Goal: Task Accomplishment & Management: Complete application form

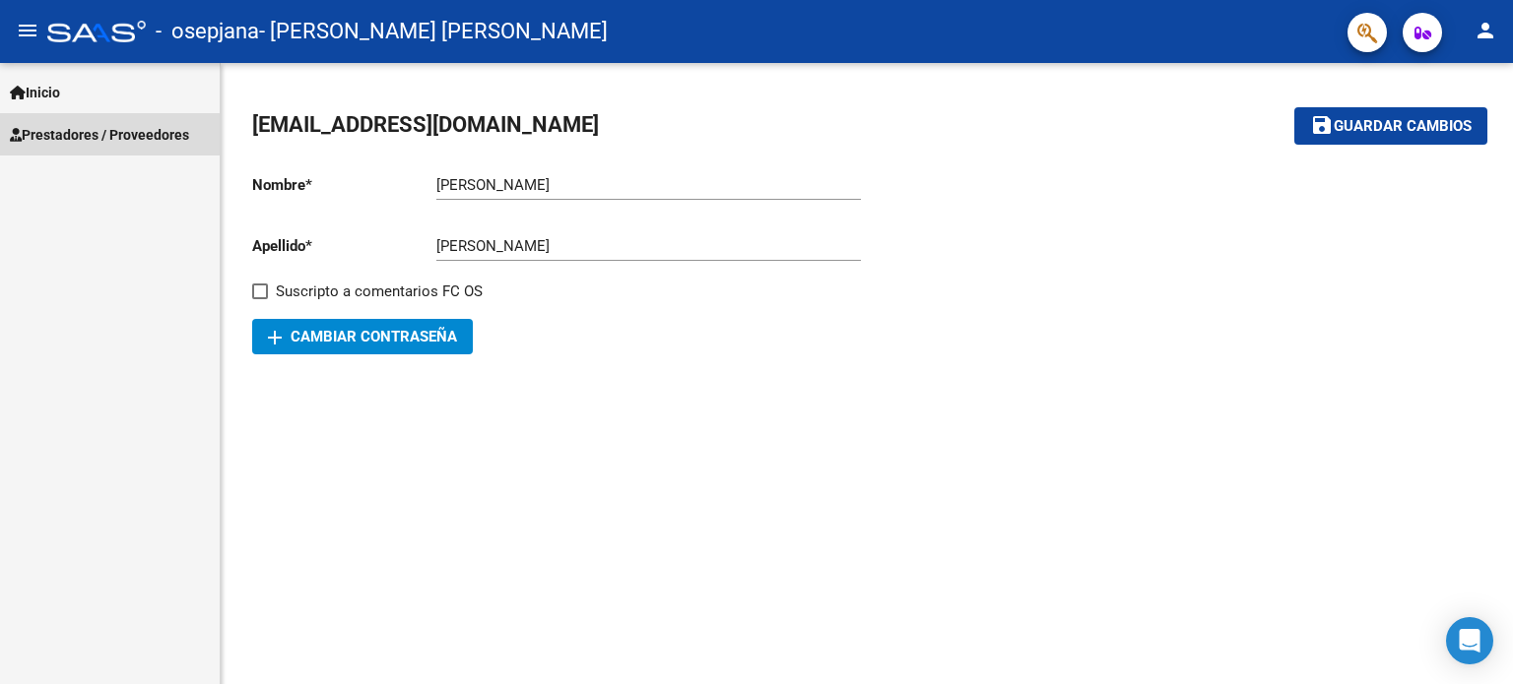
click at [140, 141] on span "Prestadores / Proveedores" at bounding box center [99, 135] width 179 height 22
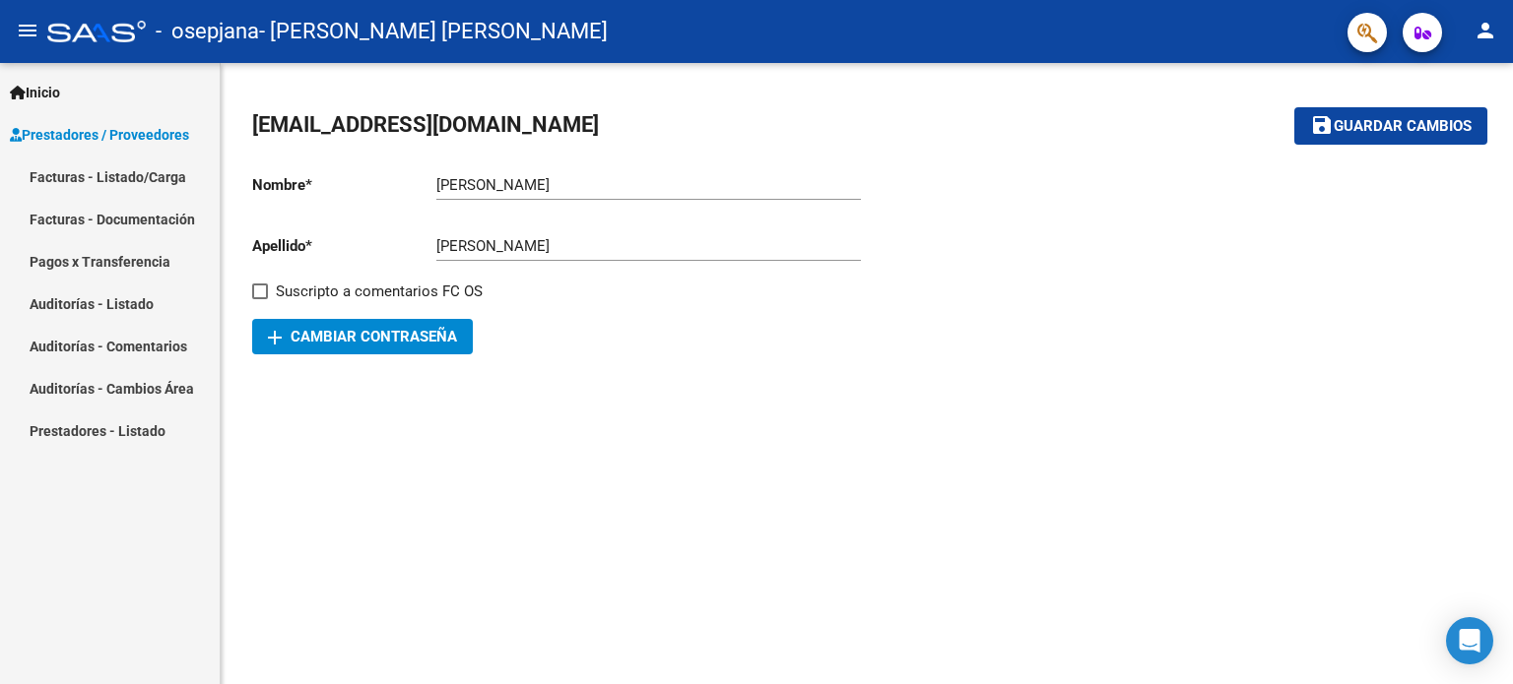
click at [139, 174] on link "Facturas - Listado/Carga" at bounding box center [110, 177] width 220 height 42
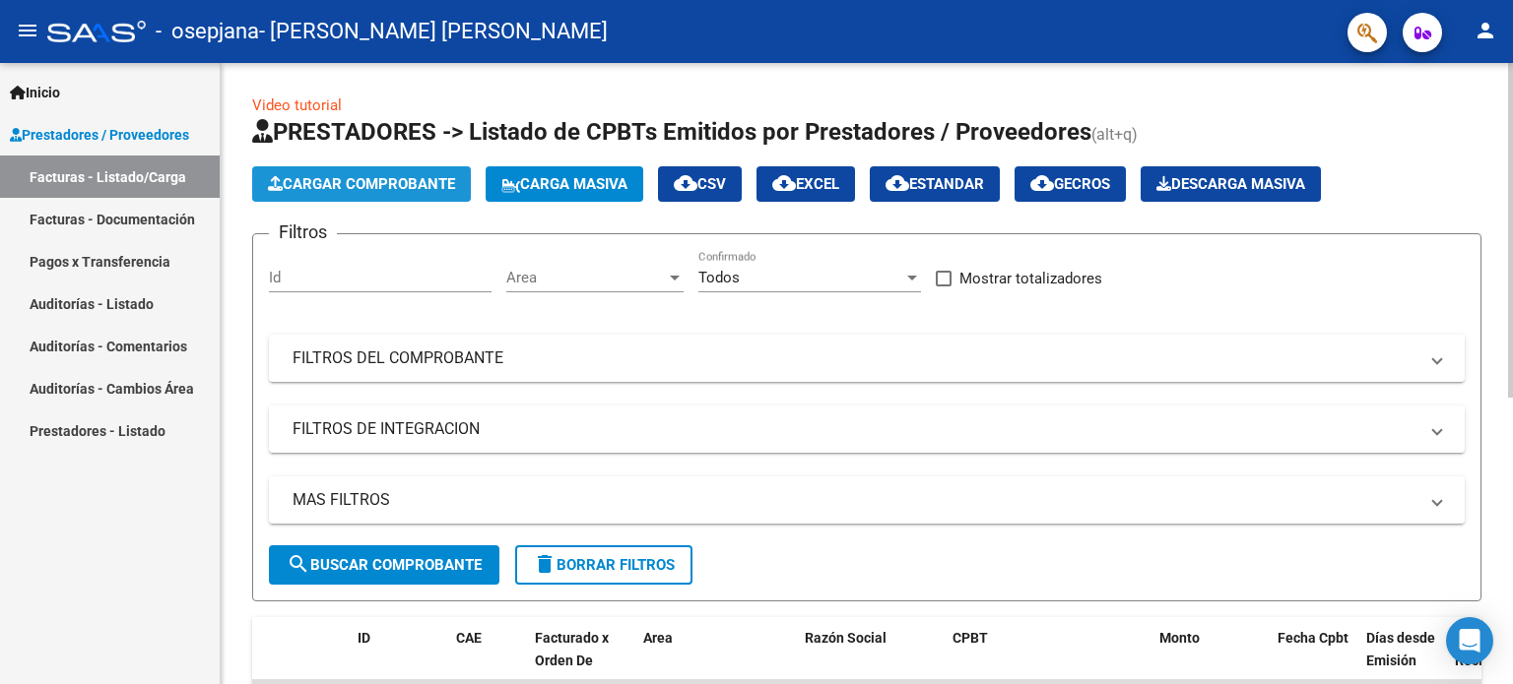
click at [351, 166] on button "Cargar Comprobante" at bounding box center [361, 183] width 219 height 35
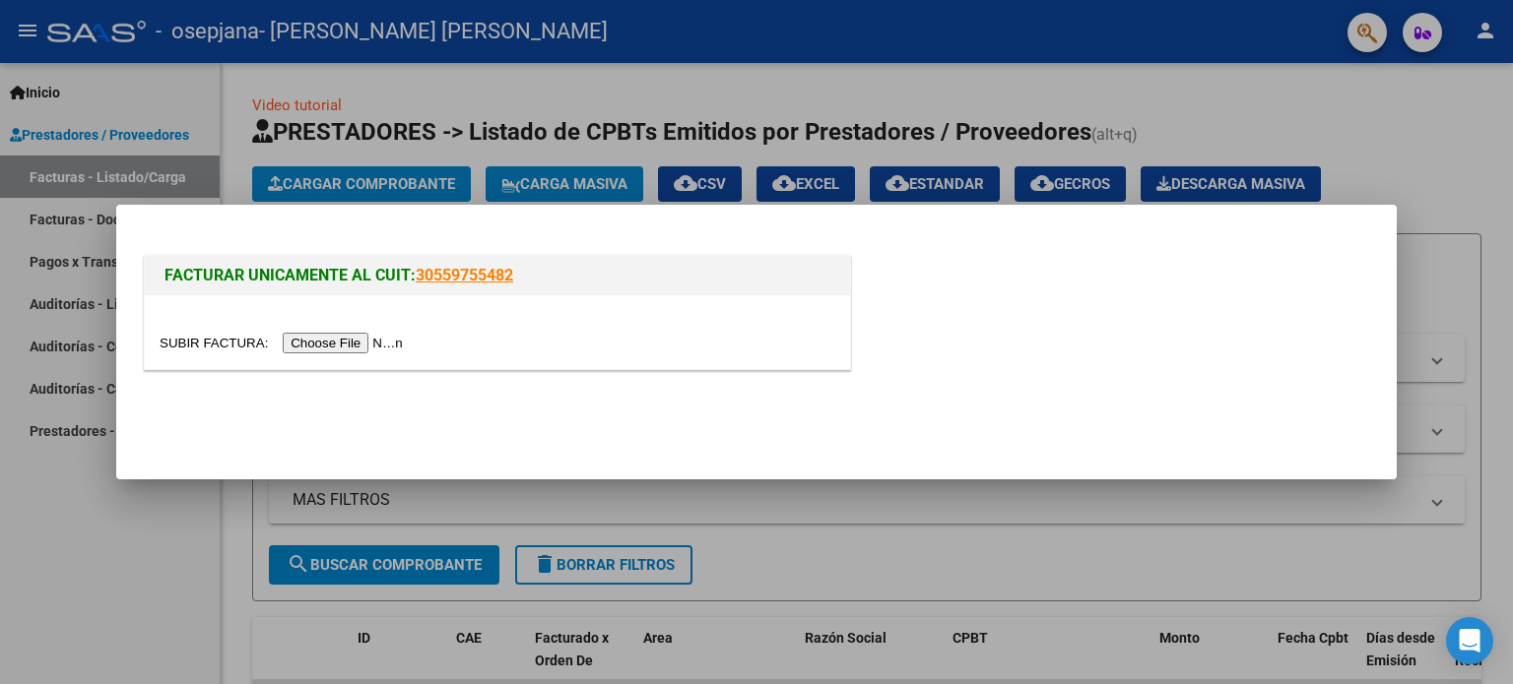
click at [335, 346] on input "file" at bounding box center [284, 343] width 249 height 21
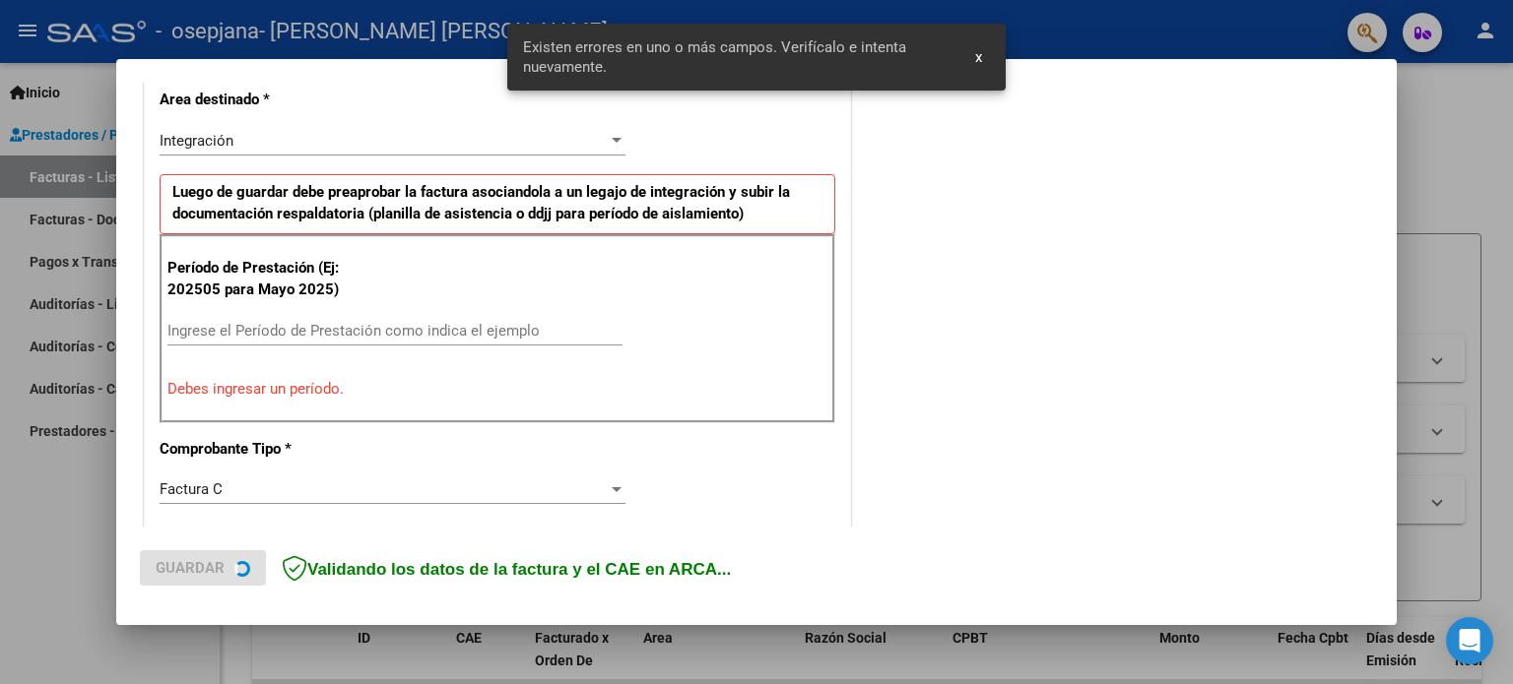
scroll to position [461, 0]
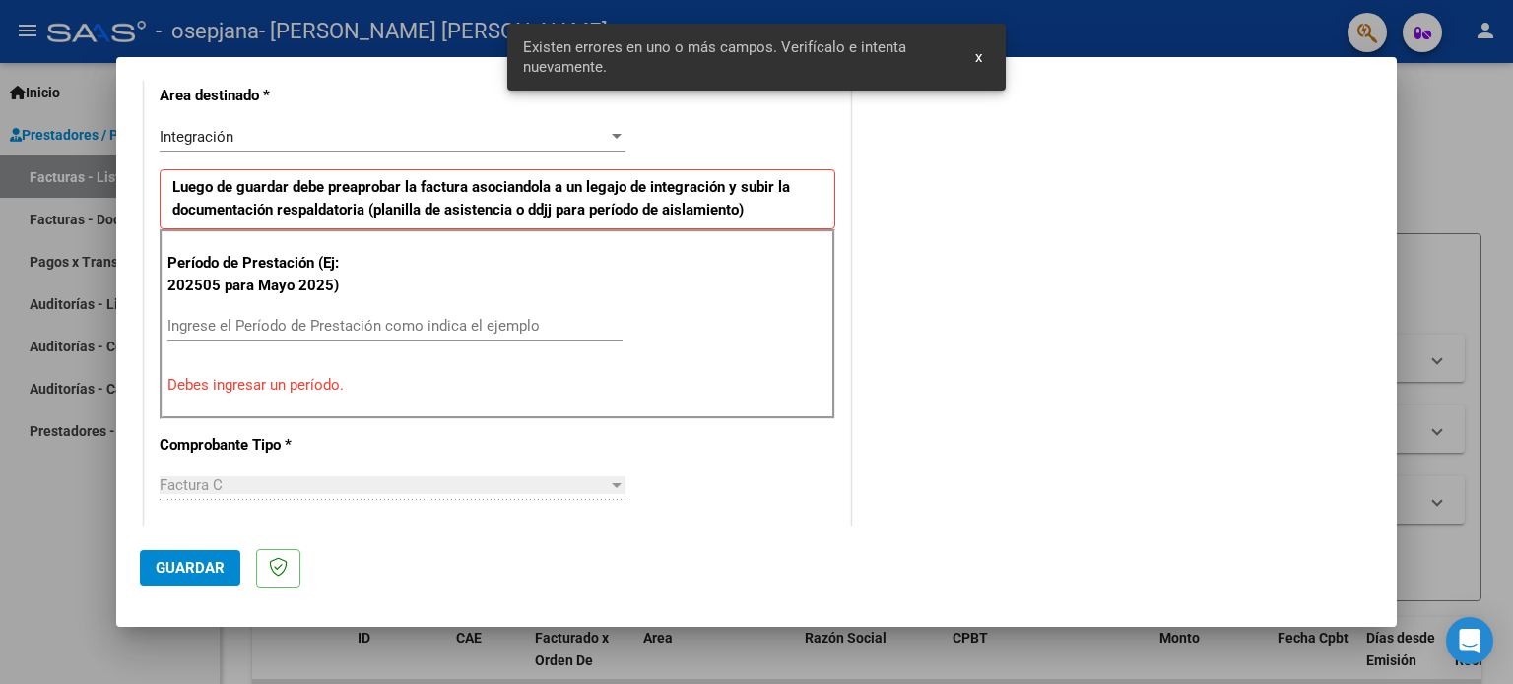
click at [295, 325] on input "Ingrese el Período de Prestación como indica el ejemplo" at bounding box center [394, 326] width 455 height 18
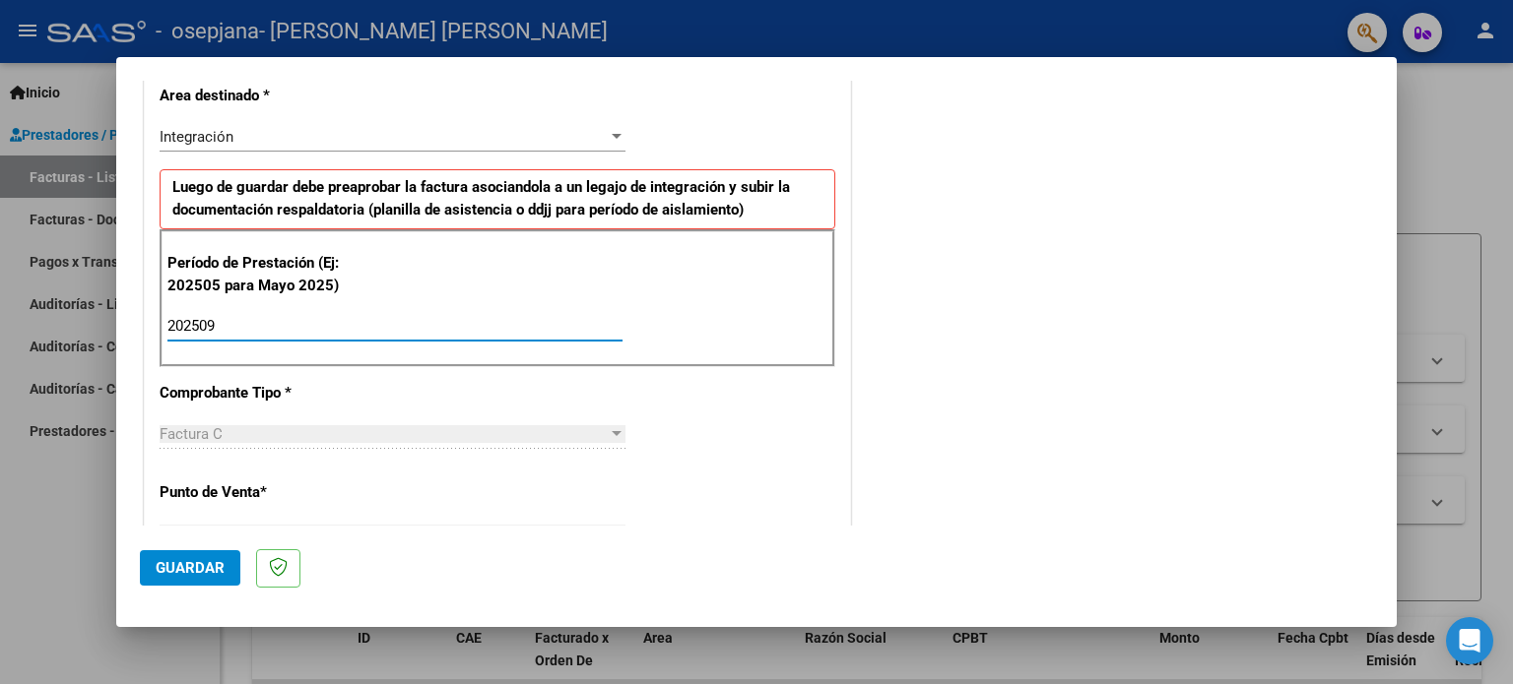
type input "202509"
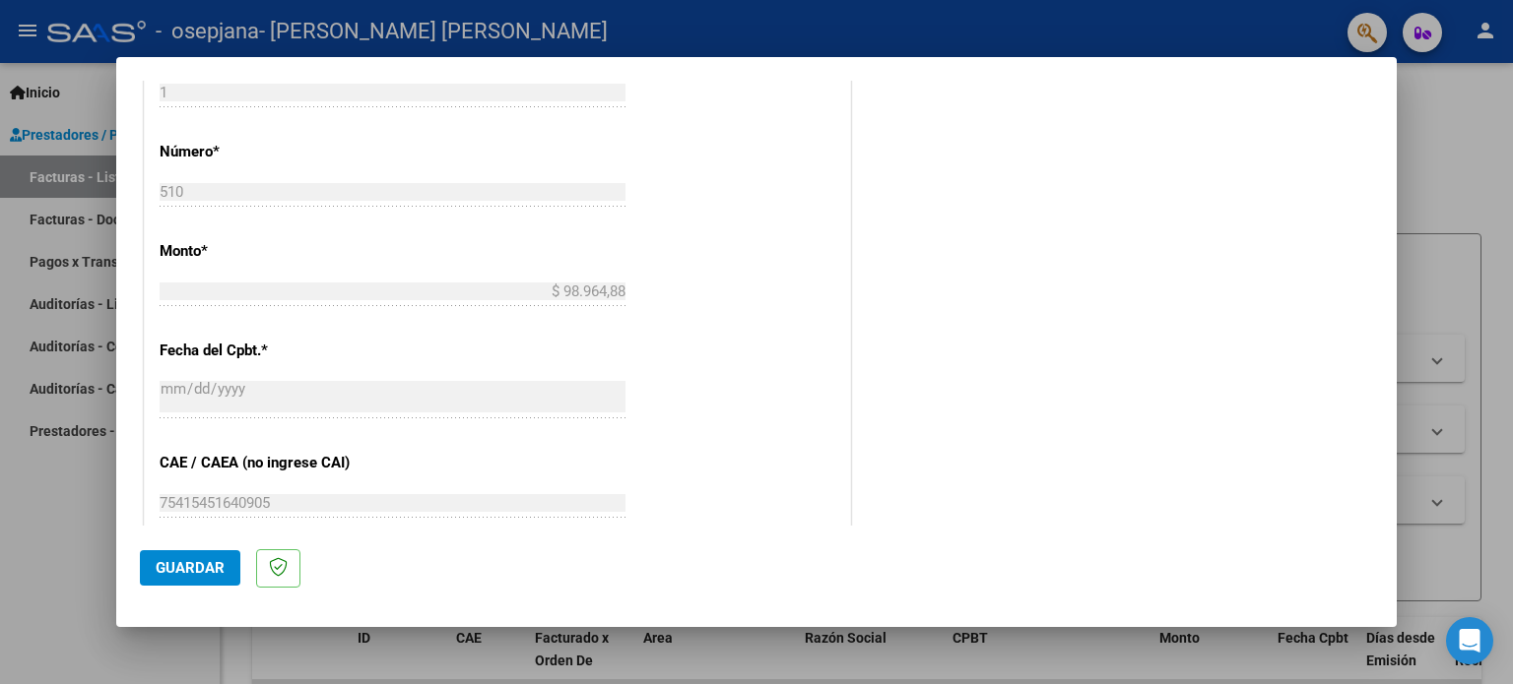
scroll to position [1012, 0]
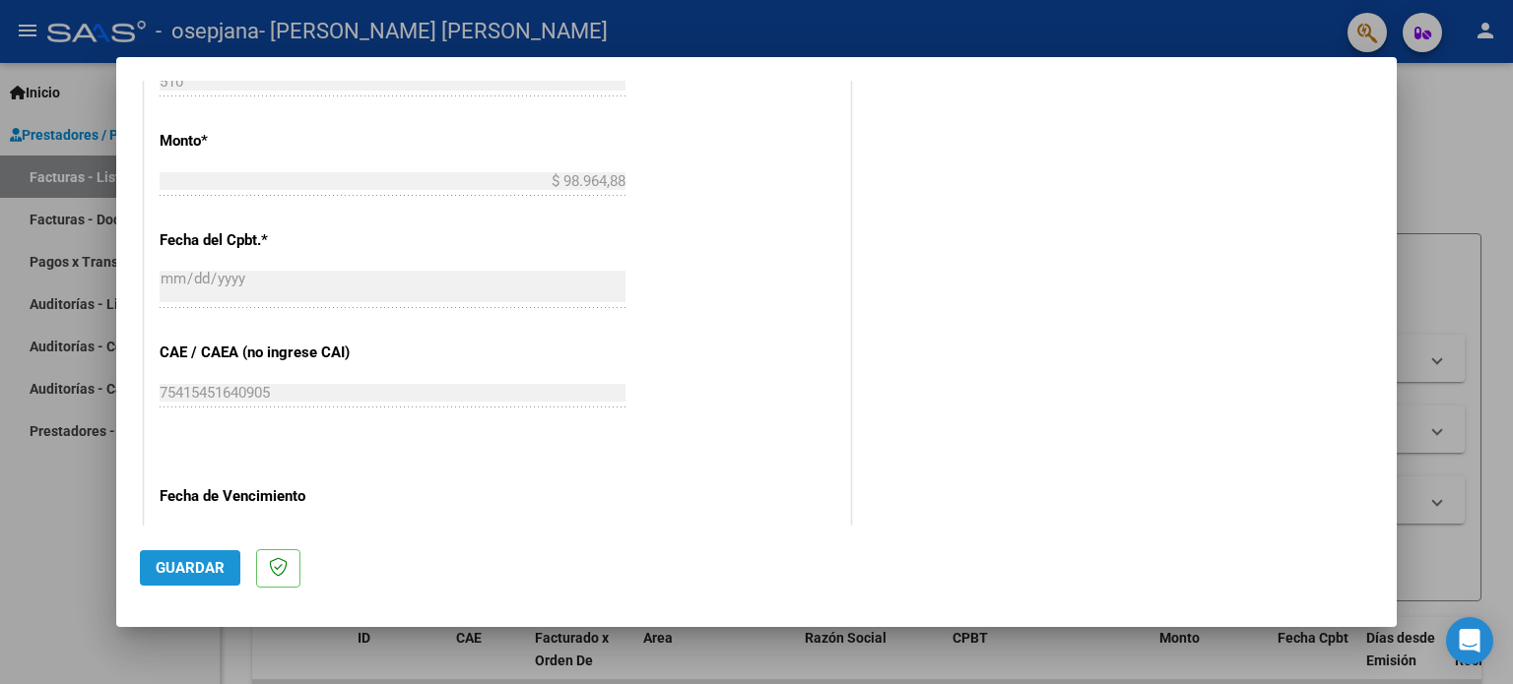
click at [162, 555] on button "Guardar" at bounding box center [190, 567] width 100 height 35
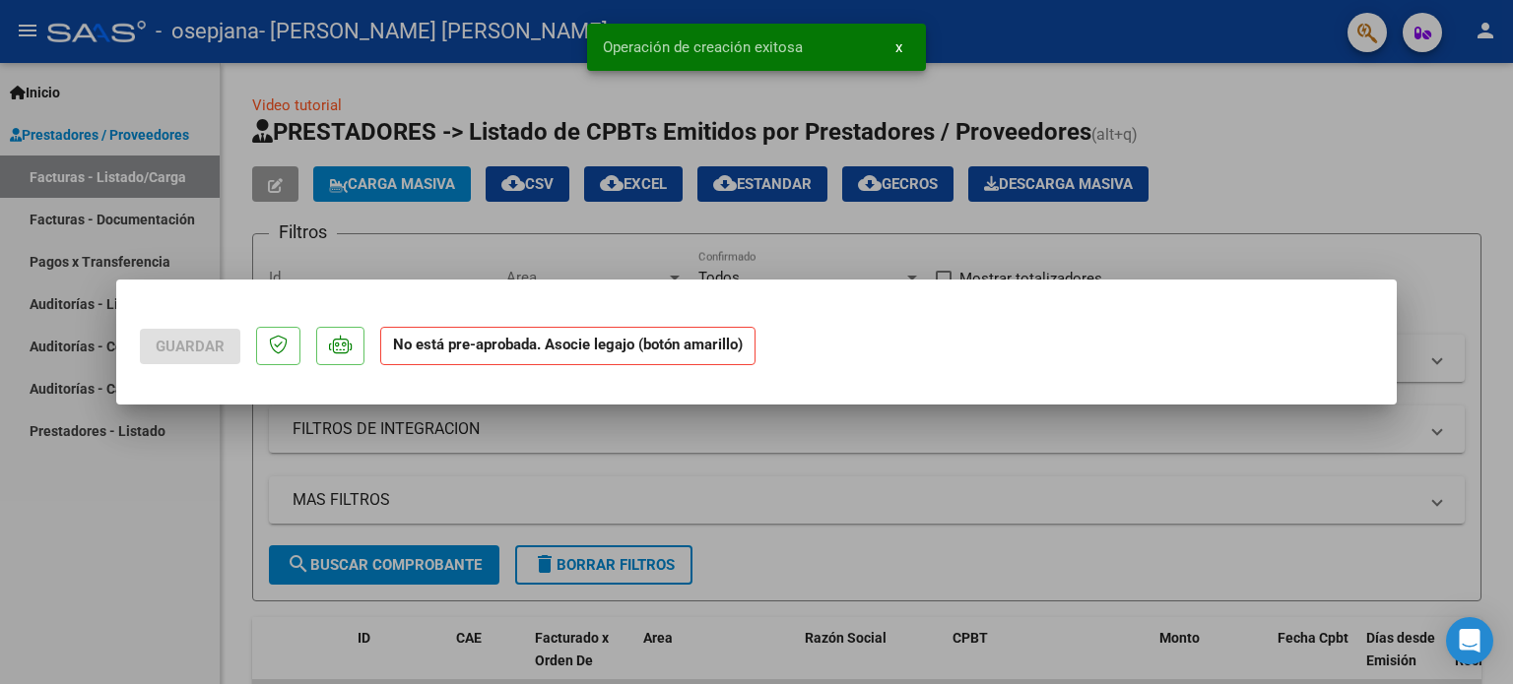
scroll to position [0, 0]
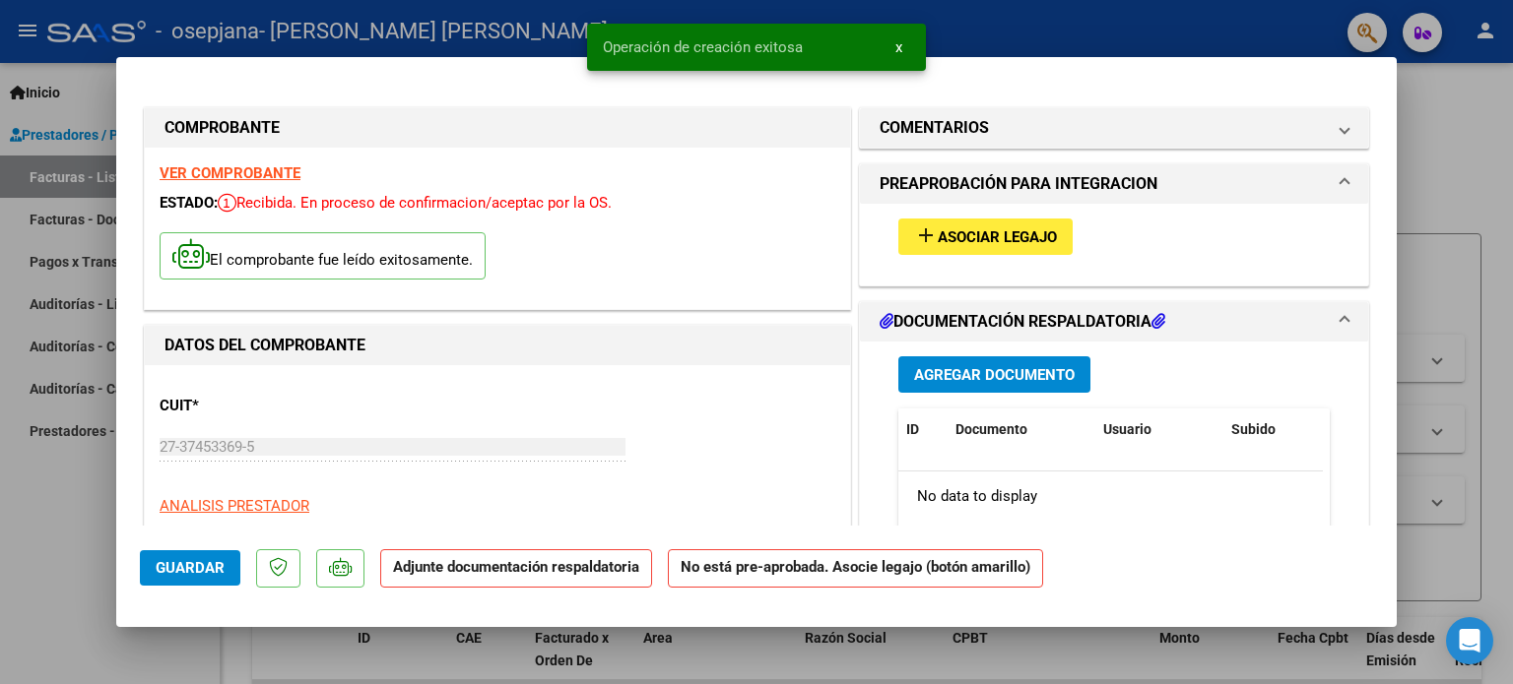
click at [938, 232] on span "Asociar Legajo" at bounding box center [997, 237] width 119 height 18
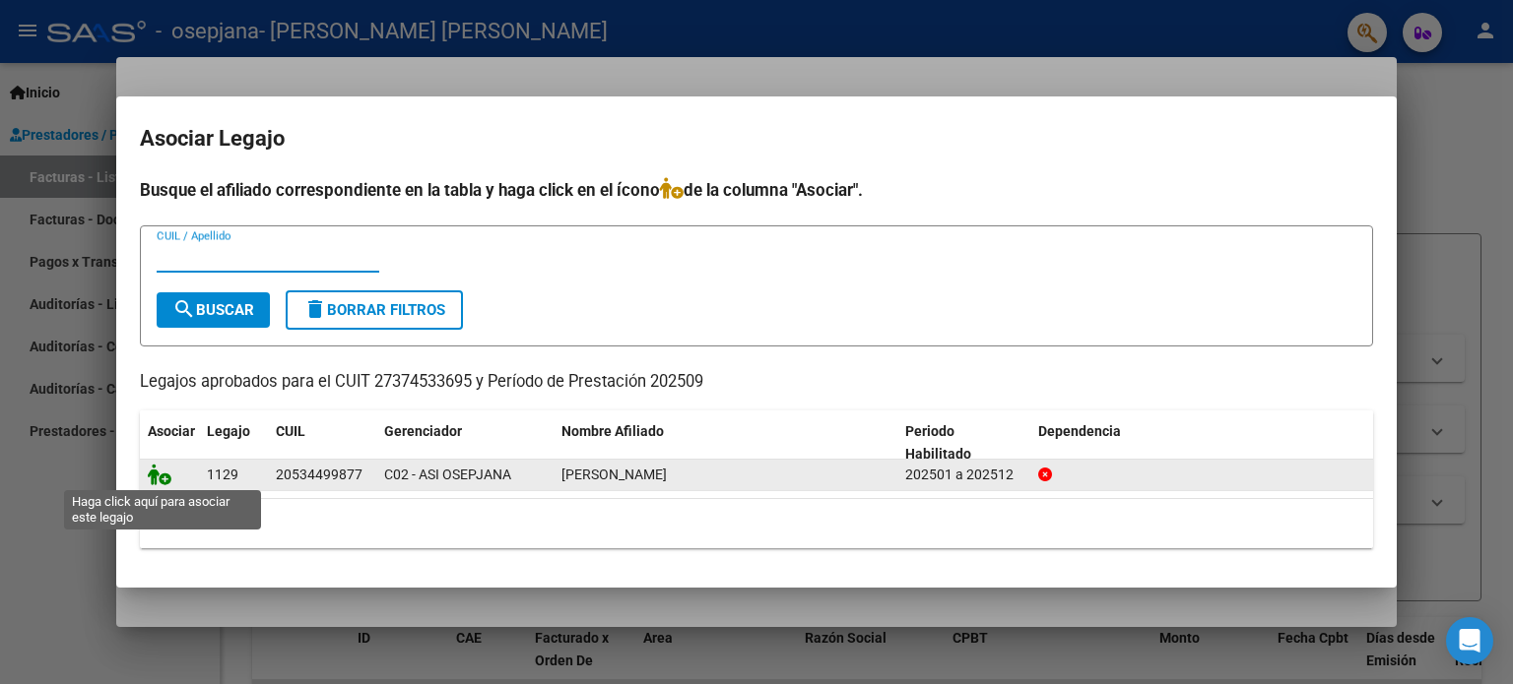
click at [162, 479] on icon at bounding box center [160, 475] width 24 height 22
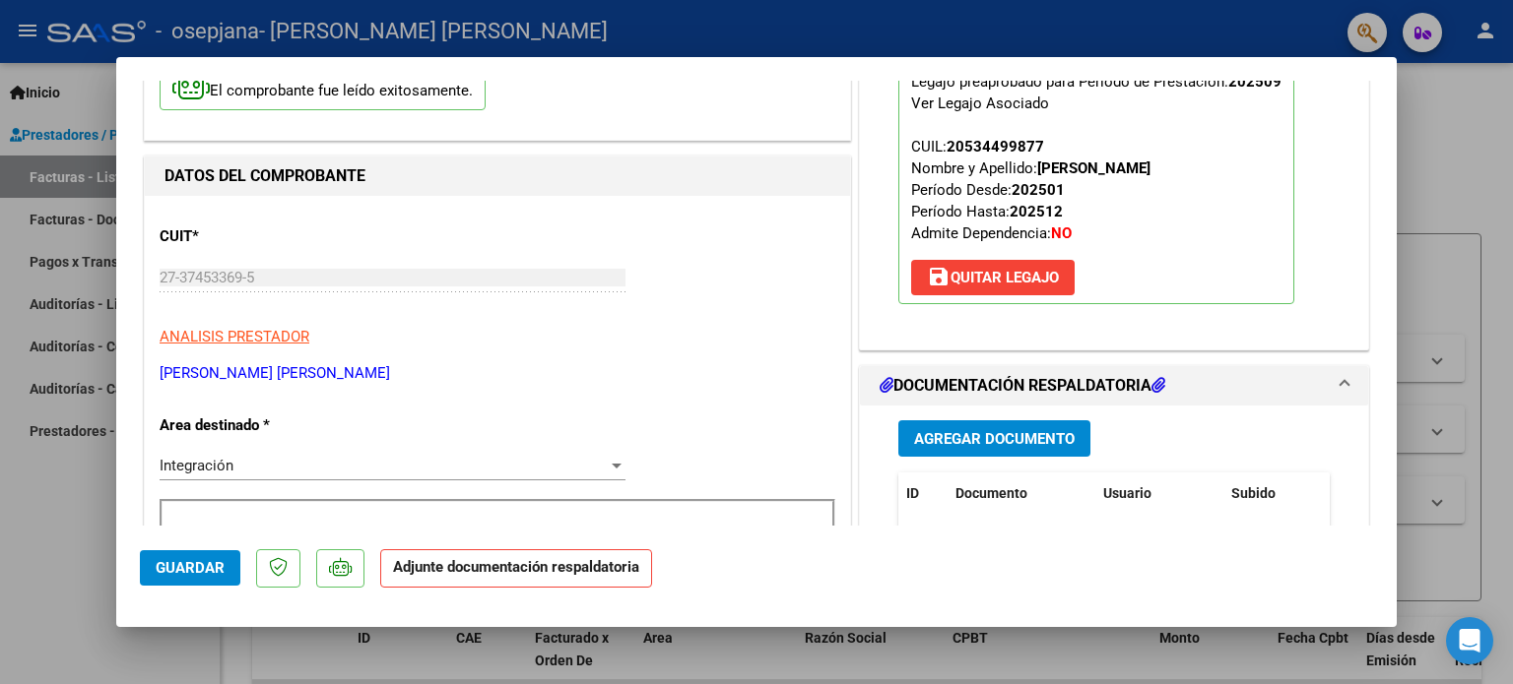
scroll to position [291, 0]
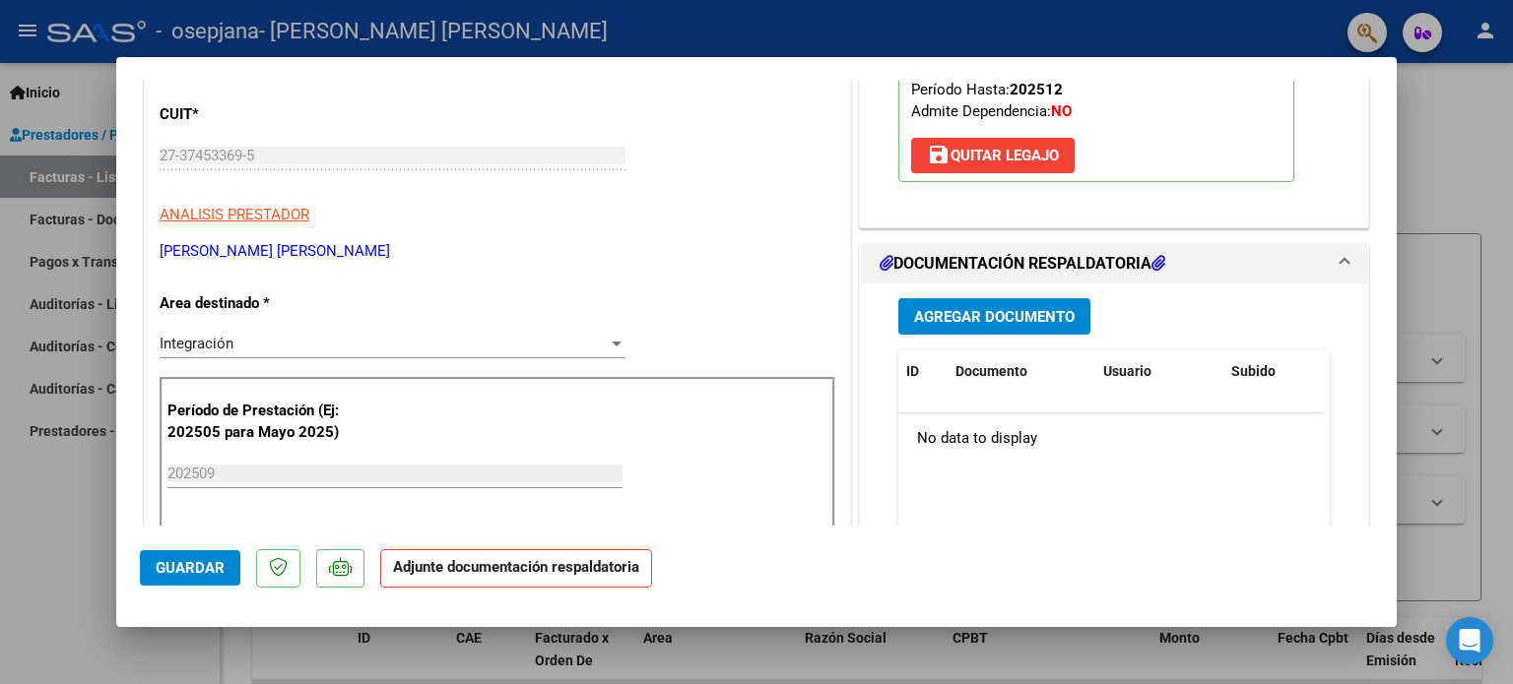
click at [1033, 314] on span "Agregar Documento" at bounding box center [994, 317] width 161 height 18
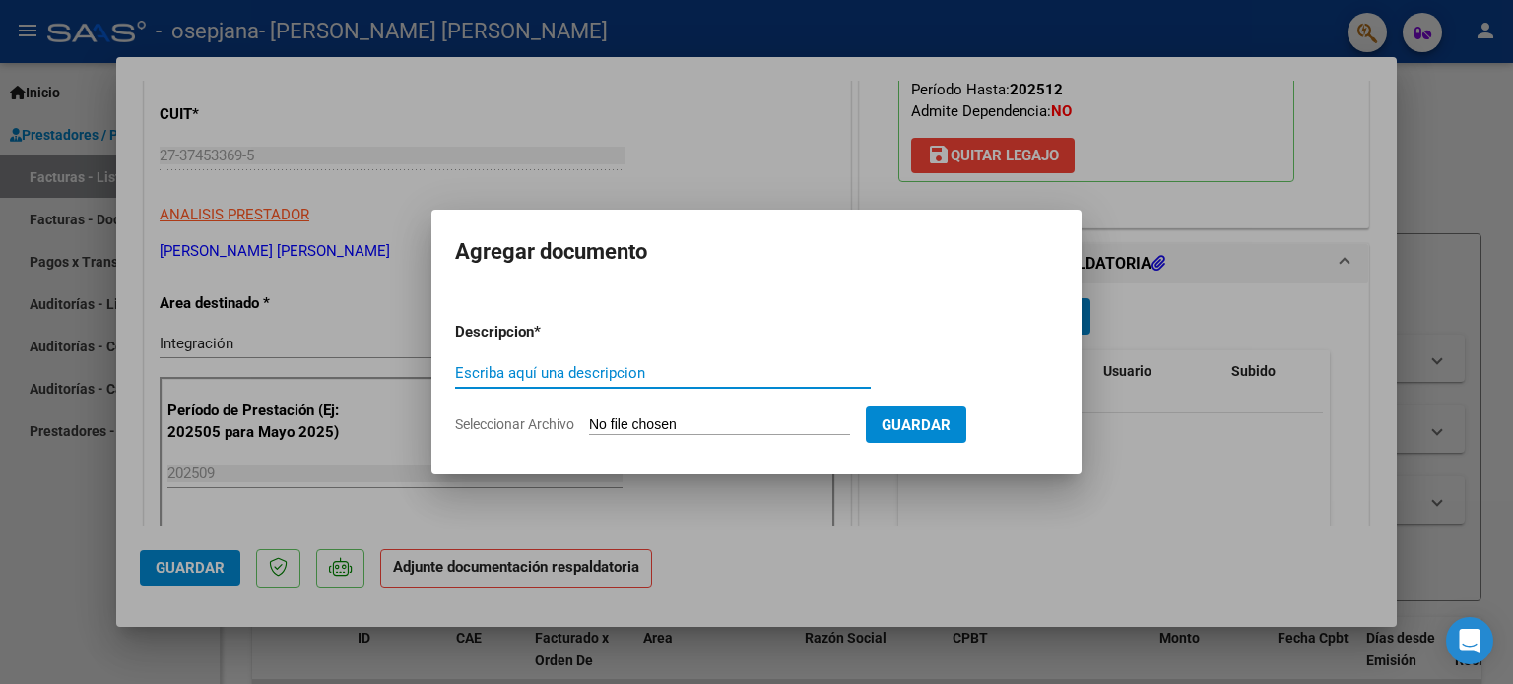
click at [528, 377] on input "Escriba aquí una descripcion" at bounding box center [663, 373] width 416 height 18
type input "asistencia"
click at [618, 427] on input "Seleccionar Archivo" at bounding box center [719, 426] width 261 height 19
type input "C:\fakepath\asistencia septiembre [PERSON_NAME].pdf"
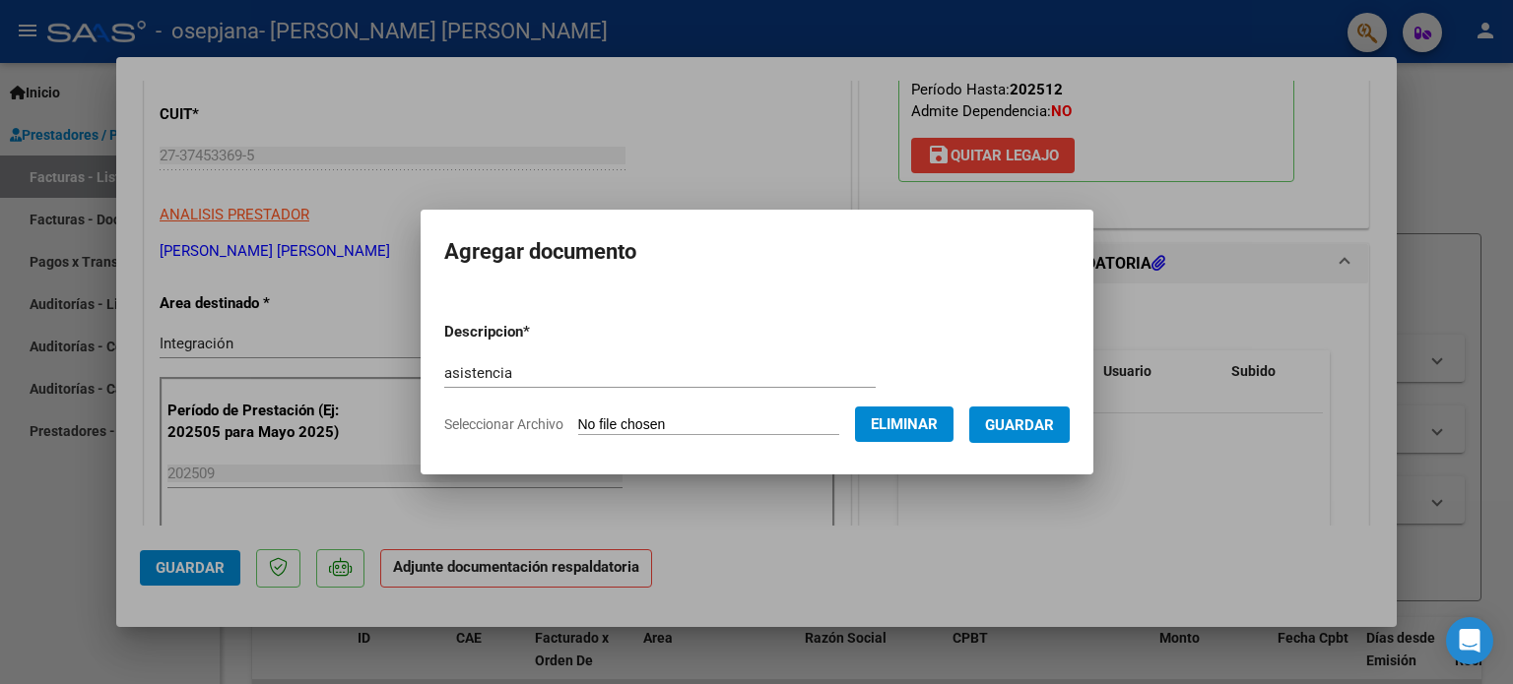
click at [1008, 417] on span "Guardar" at bounding box center [1019, 426] width 69 height 18
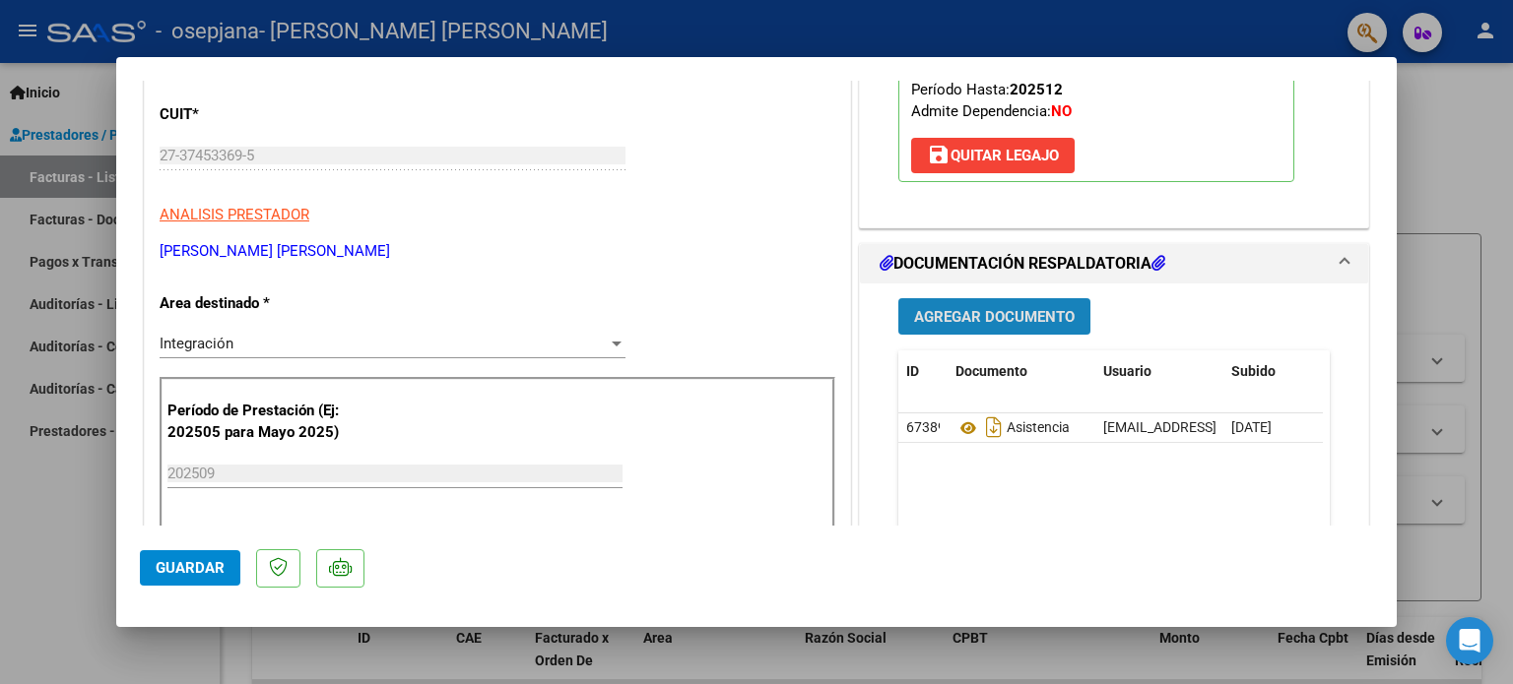
click at [1010, 318] on span "Agregar Documento" at bounding box center [994, 317] width 161 height 18
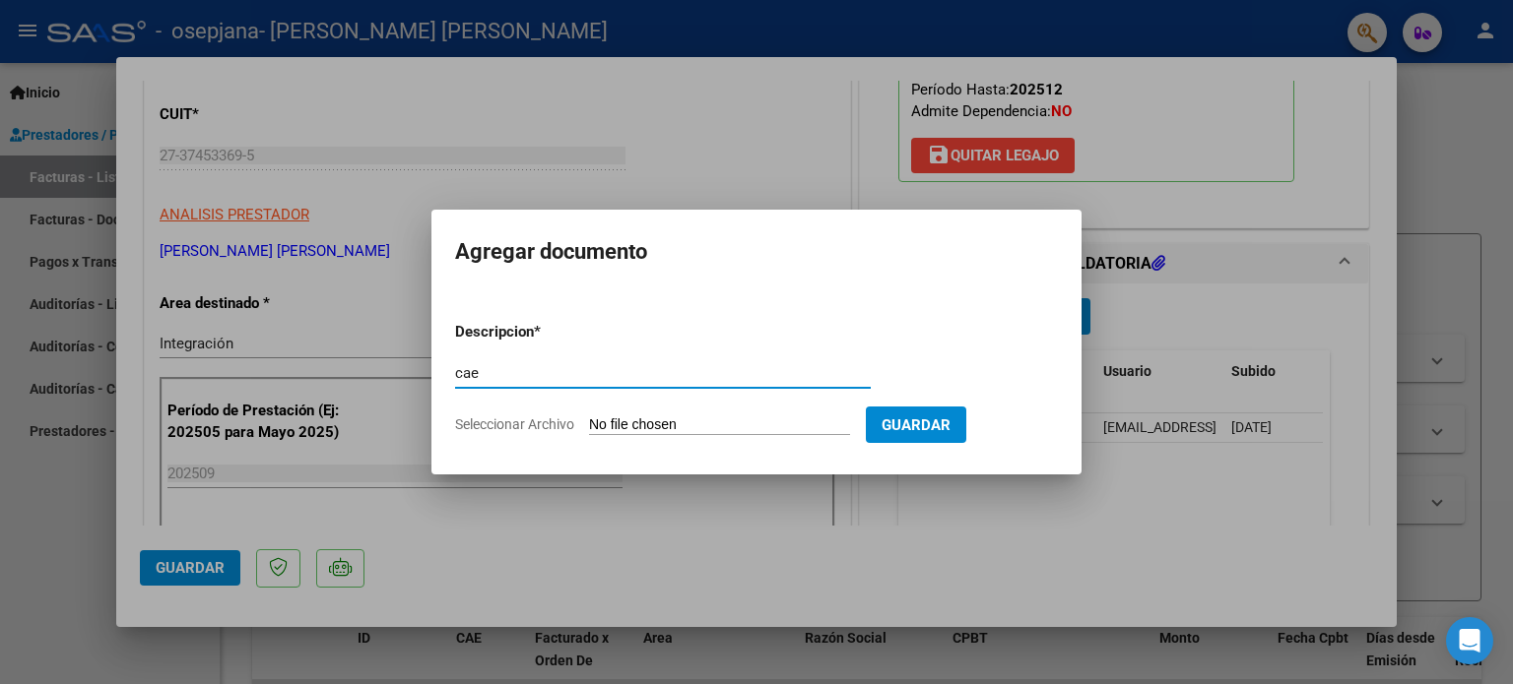
type input "cae"
click at [696, 417] on input "Seleccionar Archivo" at bounding box center [719, 426] width 261 height 19
type input "C:\fakepath\cae sept [PERSON_NAME].pdf"
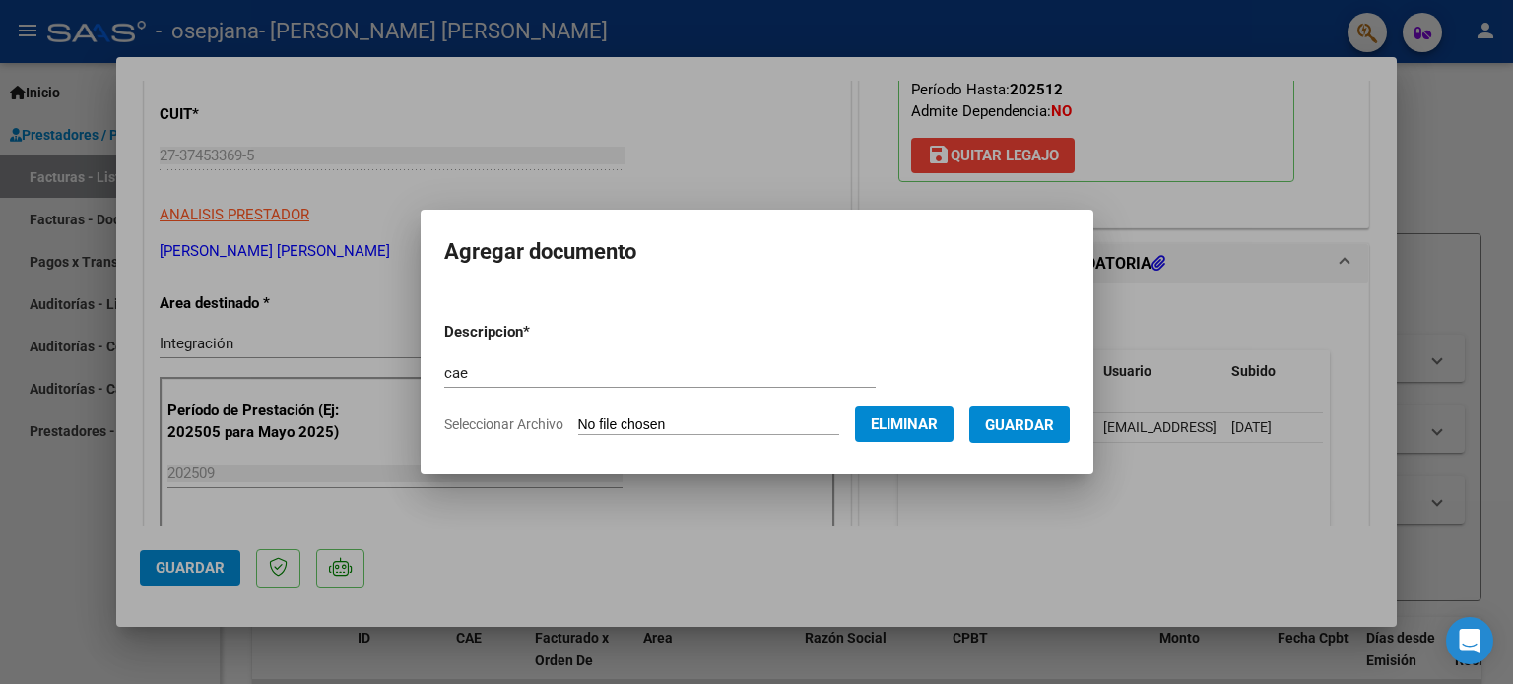
click at [1033, 428] on span "Guardar" at bounding box center [1019, 426] width 69 height 18
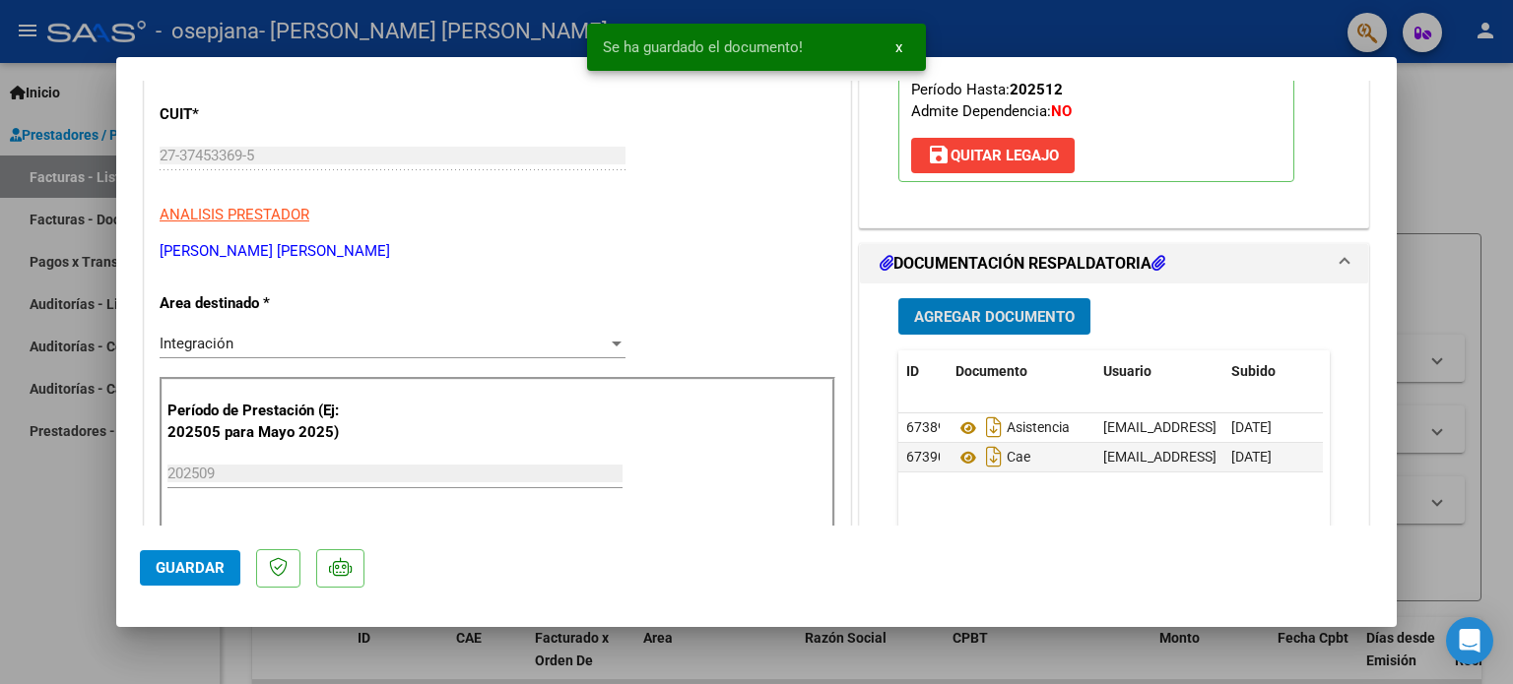
click at [1016, 302] on button "Agregar Documento" at bounding box center [994, 316] width 192 height 36
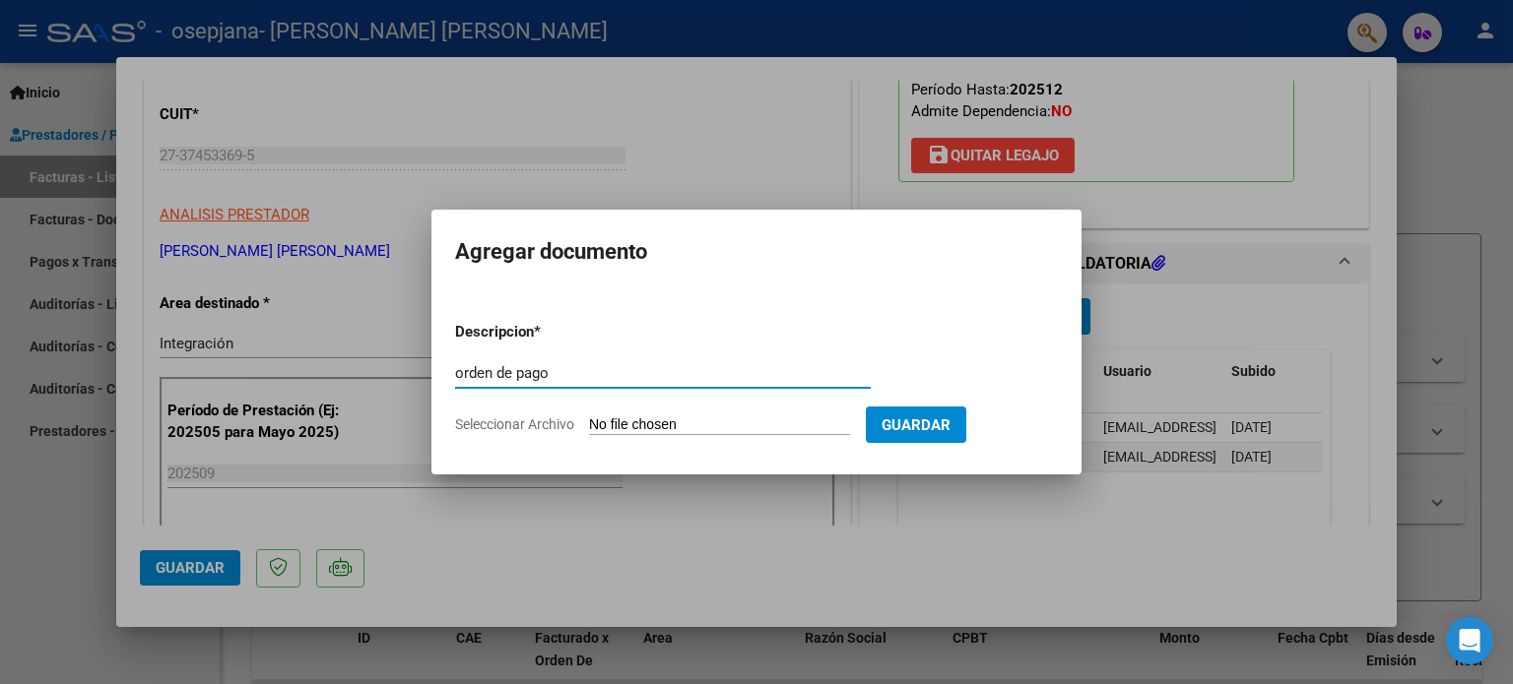
type input "orden de pago"
click at [649, 429] on input "Seleccionar Archivo" at bounding box center [719, 426] width 261 height 19
type input "C:\fakepath\orden de pago osepjana 440_.pdf"
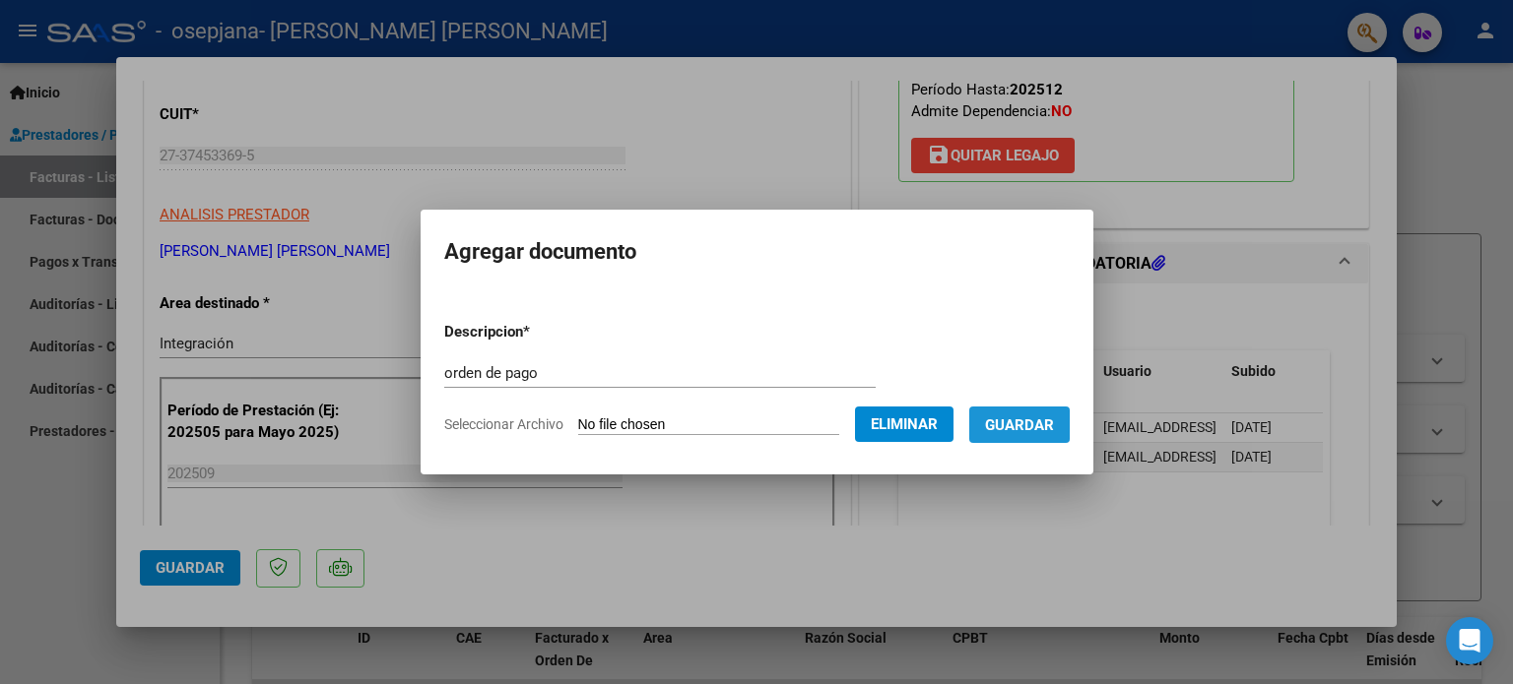
click at [1023, 423] on span "Guardar" at bounding box center [1019, 426] width 69 height 18
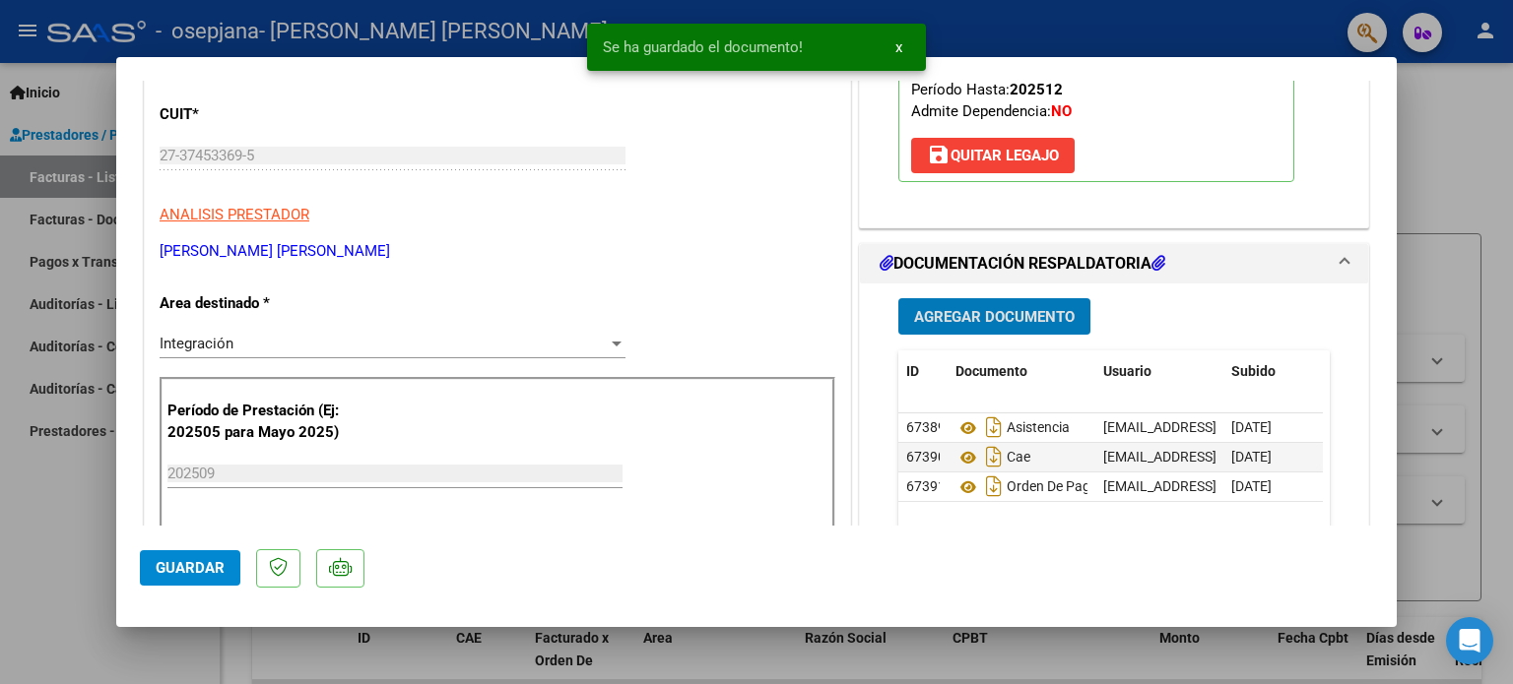
click at [1000, 322] on span "Agregar Documento" at bounding box center [994, 317] width 161 height 18
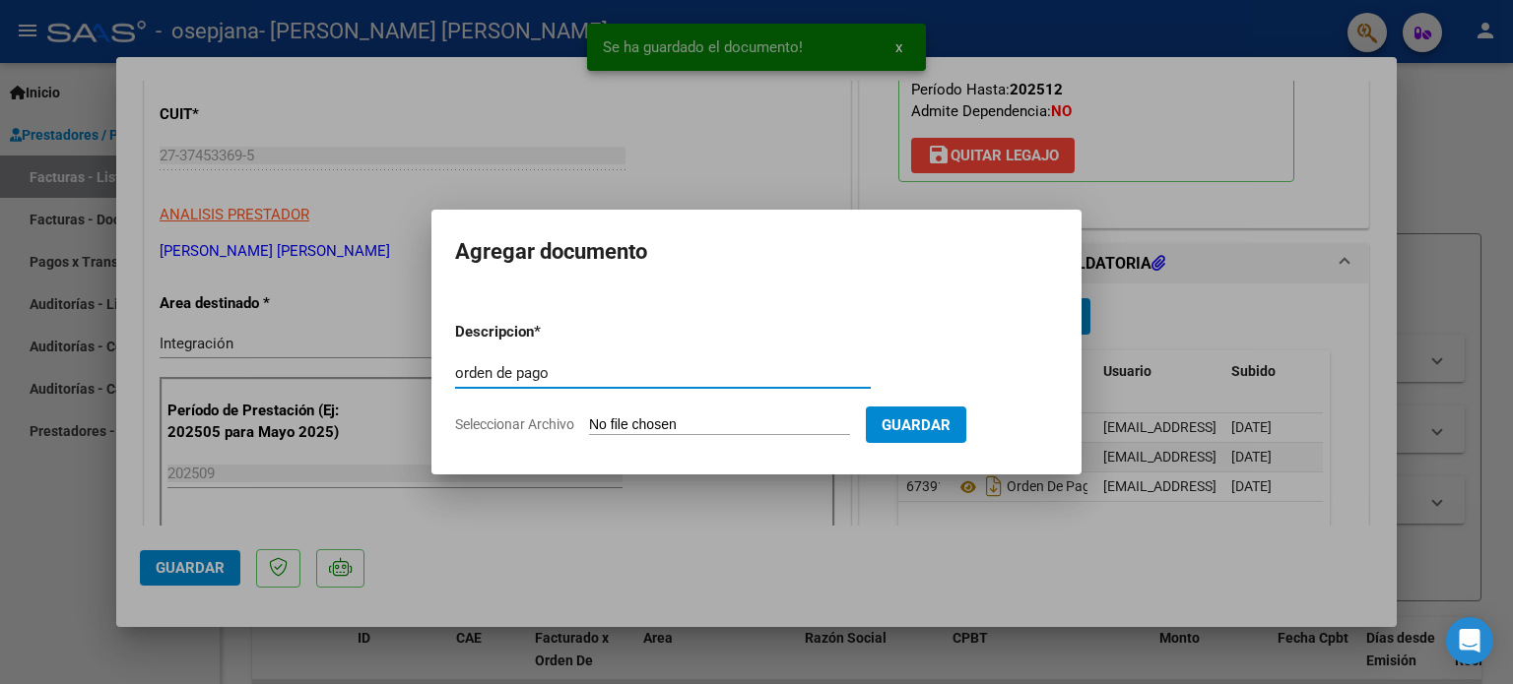
type input "orden de pago"
click at [648, 421] on input "Seleccionar Archivo" at bounding box center [719, 426] width 261 height 19
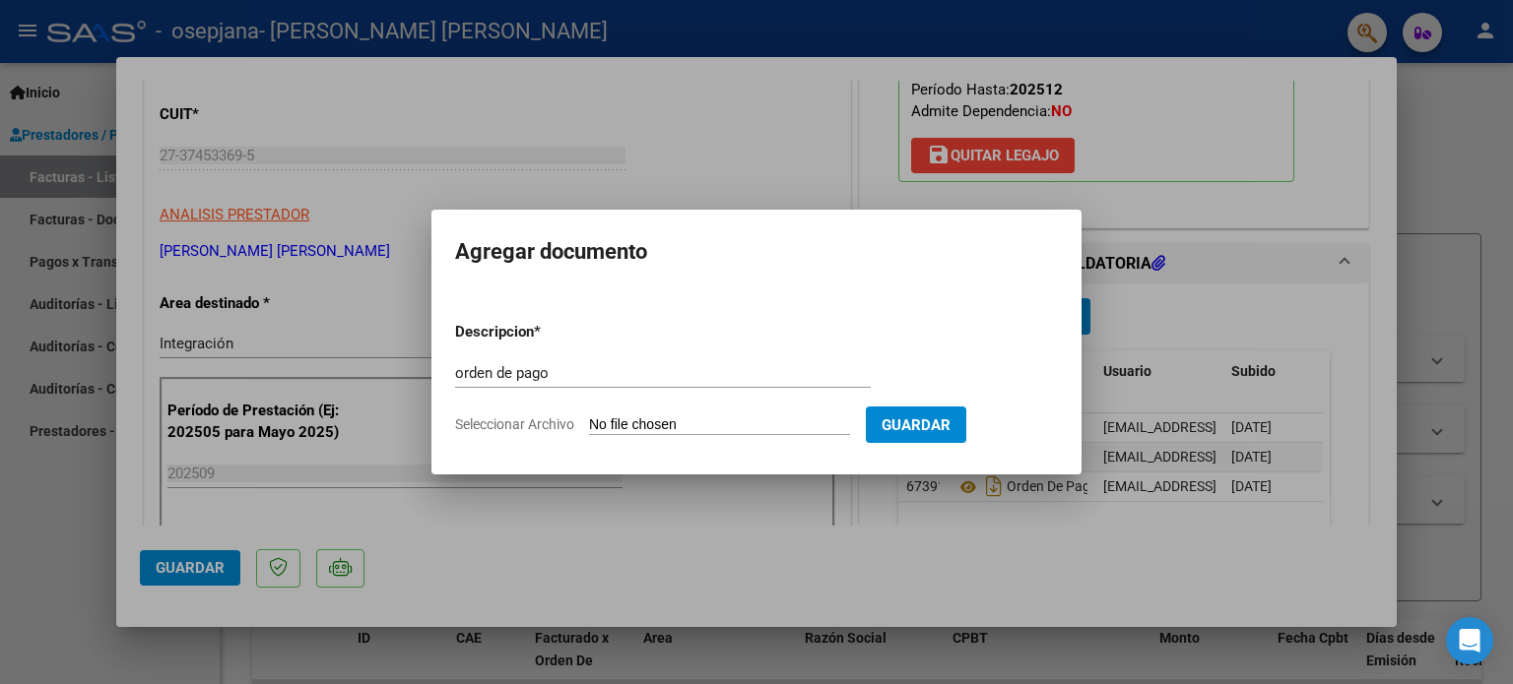
type input "C:\fakepath\orden de pago osepjana 461_.pdf"
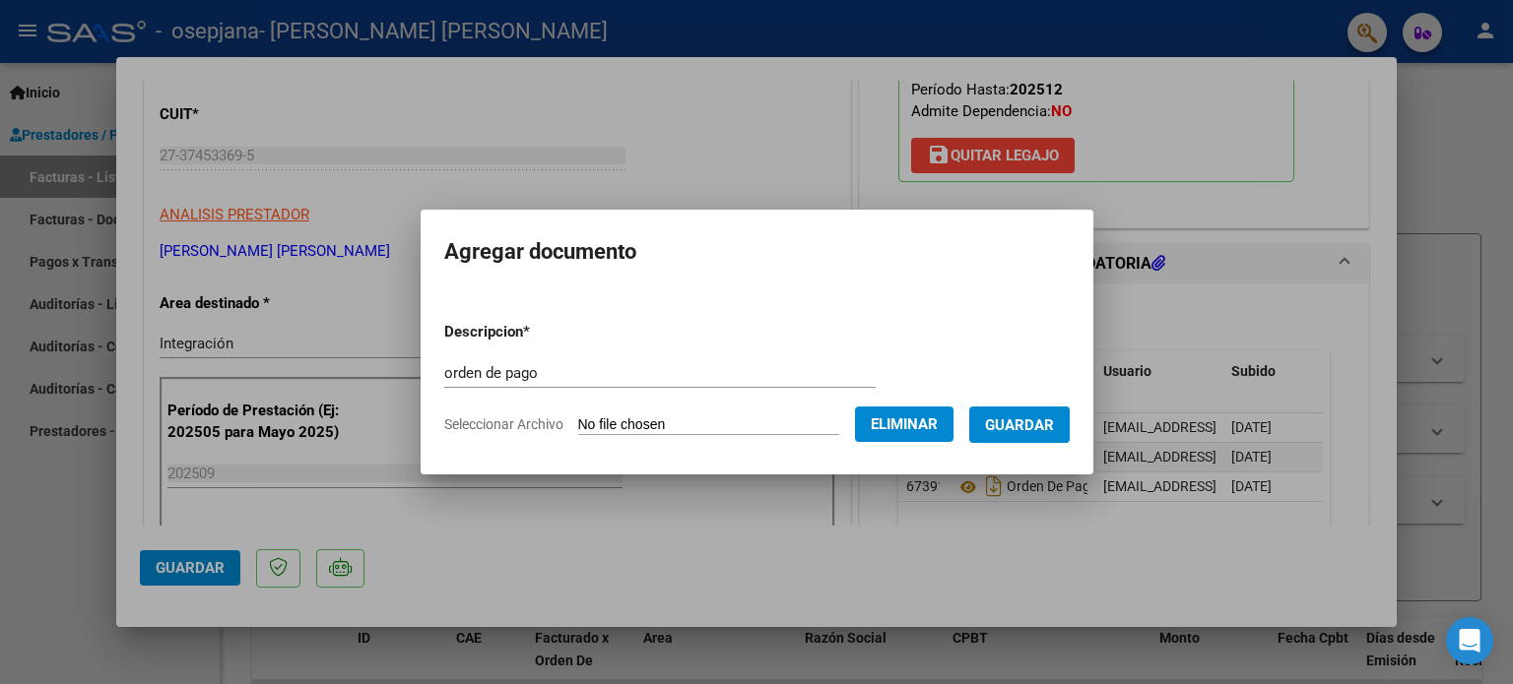
click at [1028, 411] on button "Guardar" at bounding box center [1019, 425] width 100 height 36
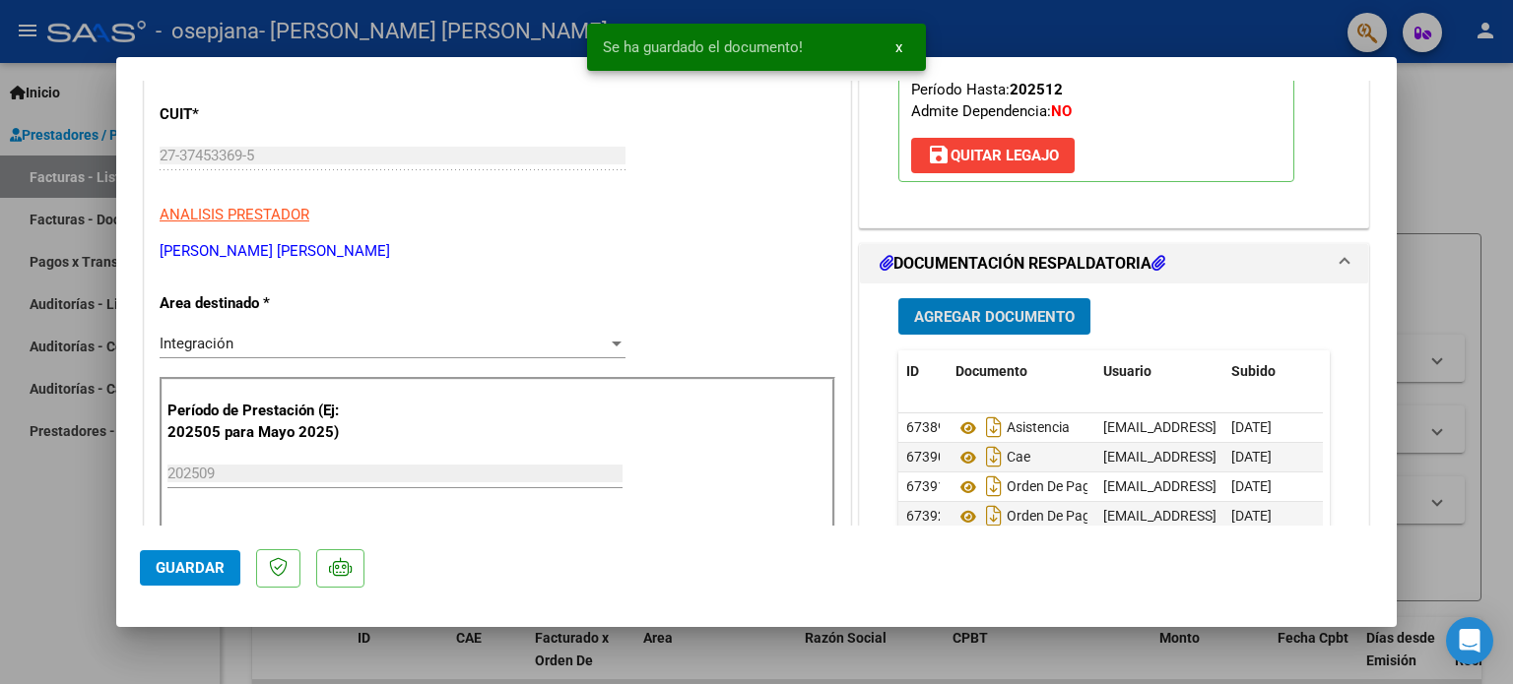
click at [970, 320] on span "Agregar Documento" at bounding box center [994, 317] width 161 height 18
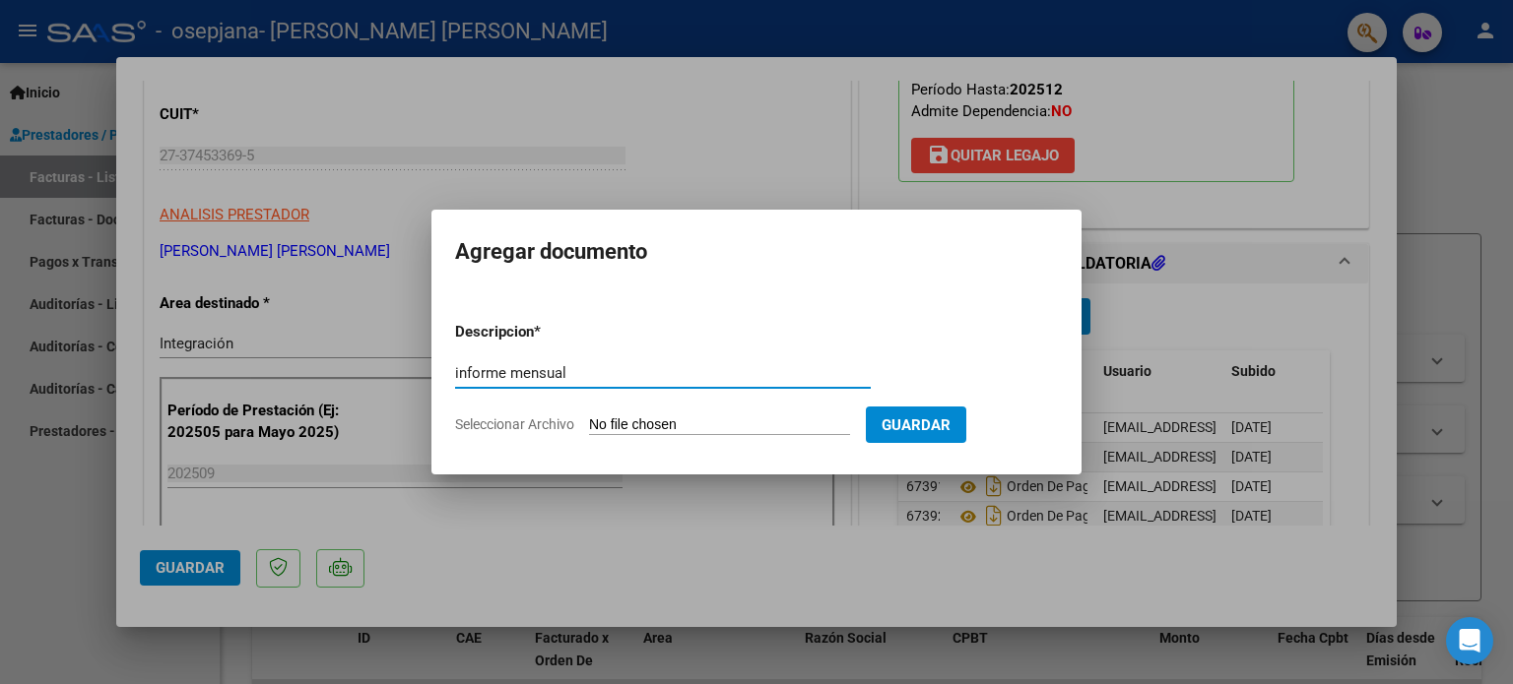
type input "informe mensual"
click at [554, 424] on span "Seleccionar Archivo" at bounding box center [514, 425] width 119 height 16
click at [589, 424] on input "Seleccionar Archivo" at bounding box center [719, 426] width 261 height 19
type input "C:\fakepath\INFORME septiembre [PERSON_NAME].pdf"
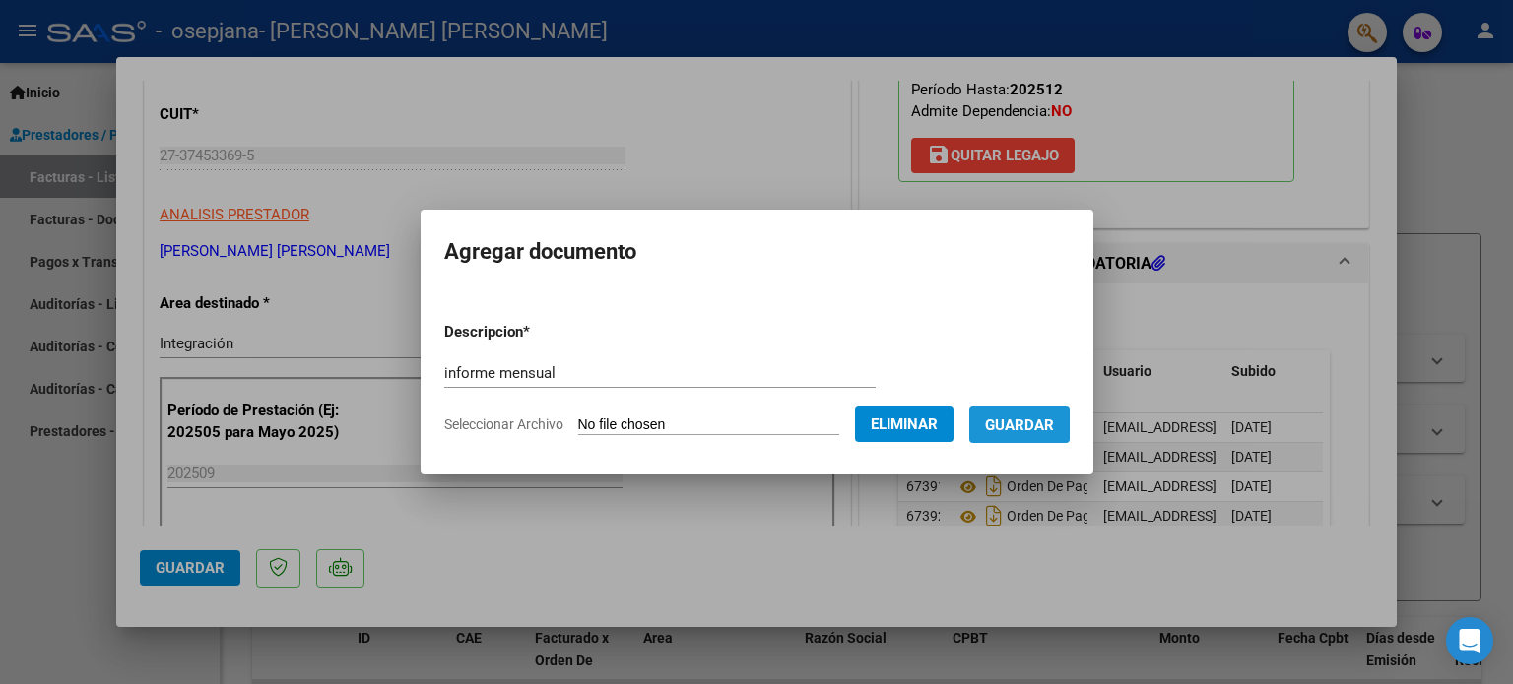
click at [1020, 431] on span "Guardar" at bounding box center [1019, 426] width 69 height 18
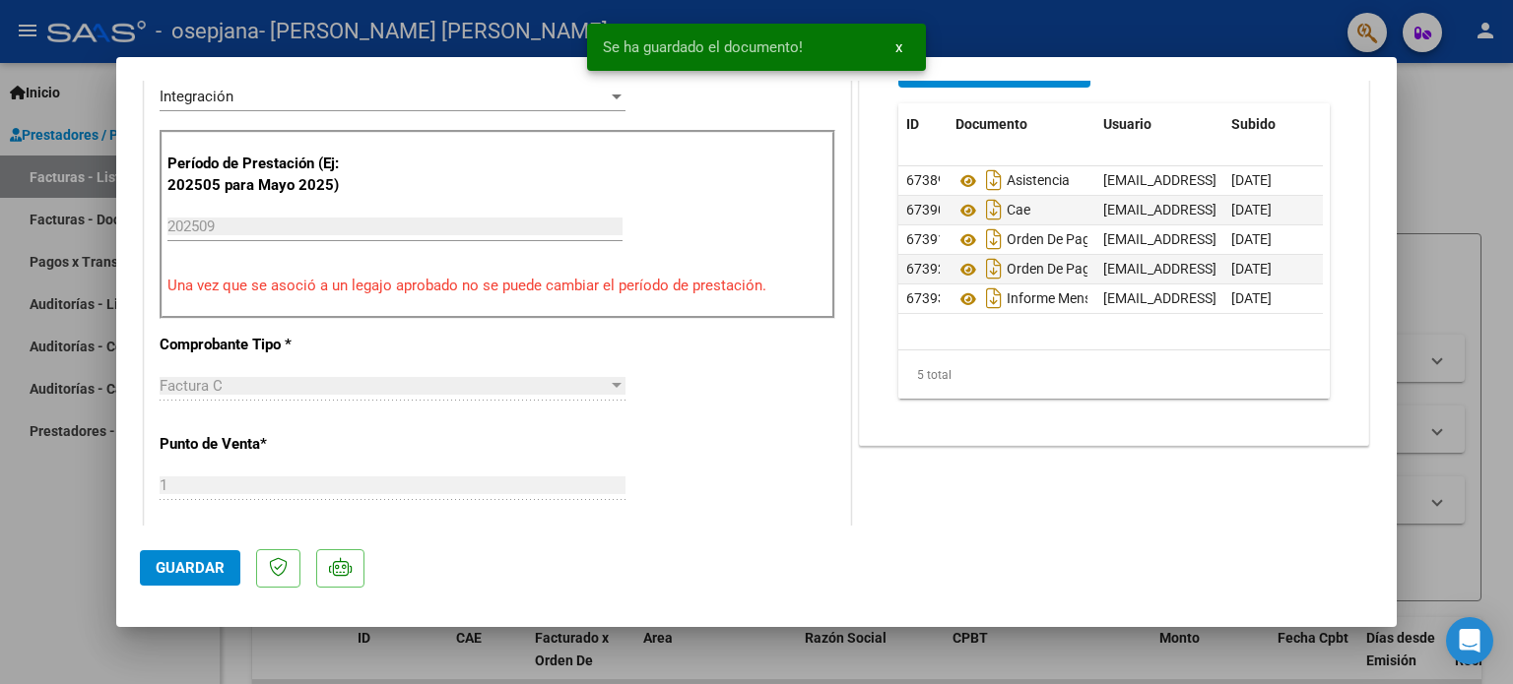
scroll to position [722, 0]
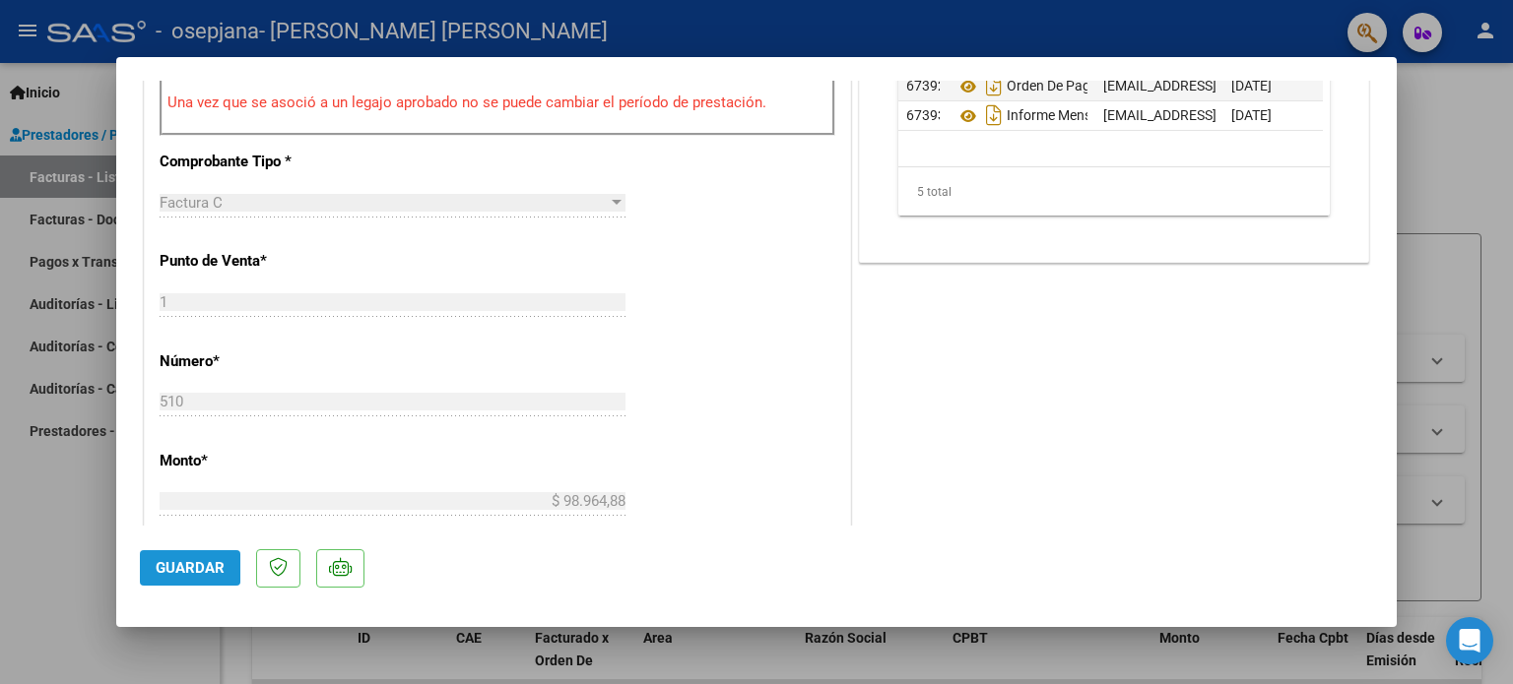
click at [169, 561] on span "Guardar" at bounding box center [190, 568] width 69 height 18
click at [202, 570] on span "Guardar" at bounding box center [190, 568] width 69 height 18
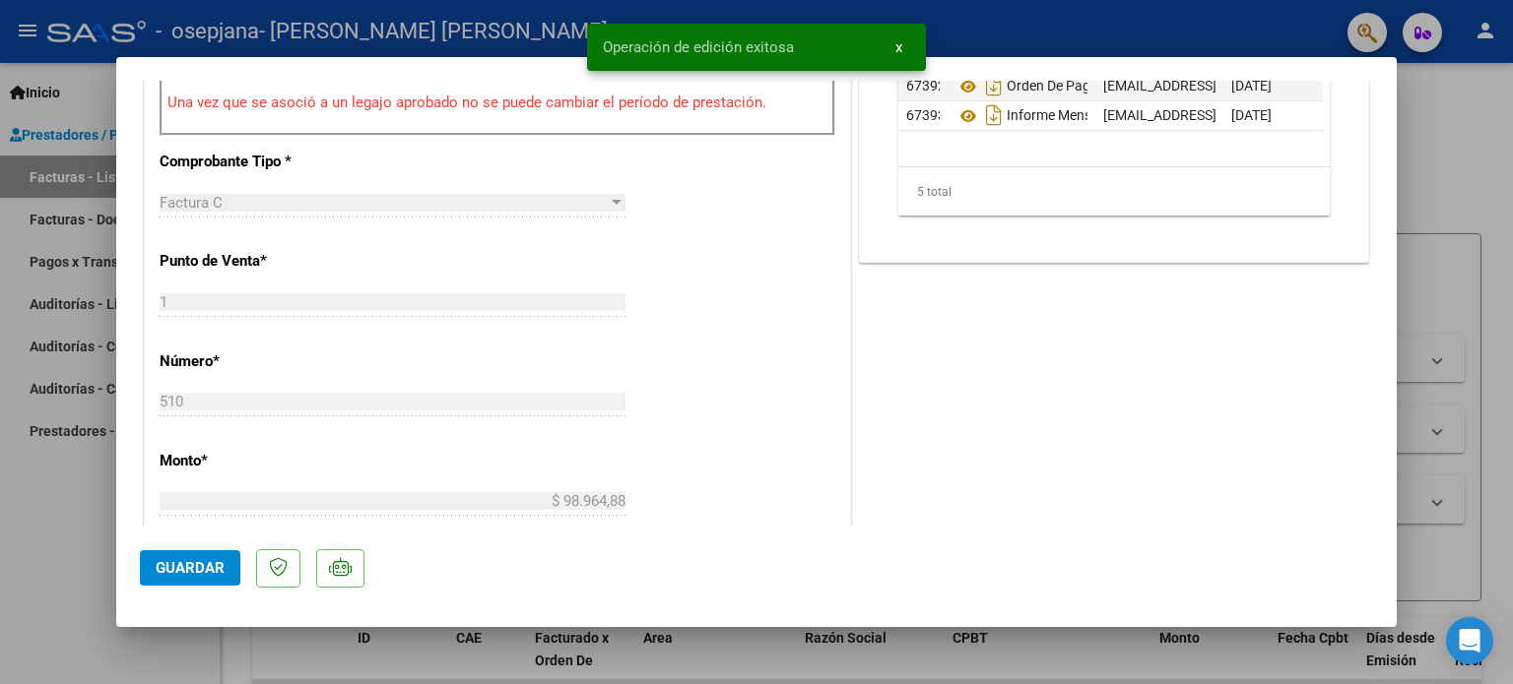
click at [67, 461] on div at bounding box center [756, 342] width 1513 height 684
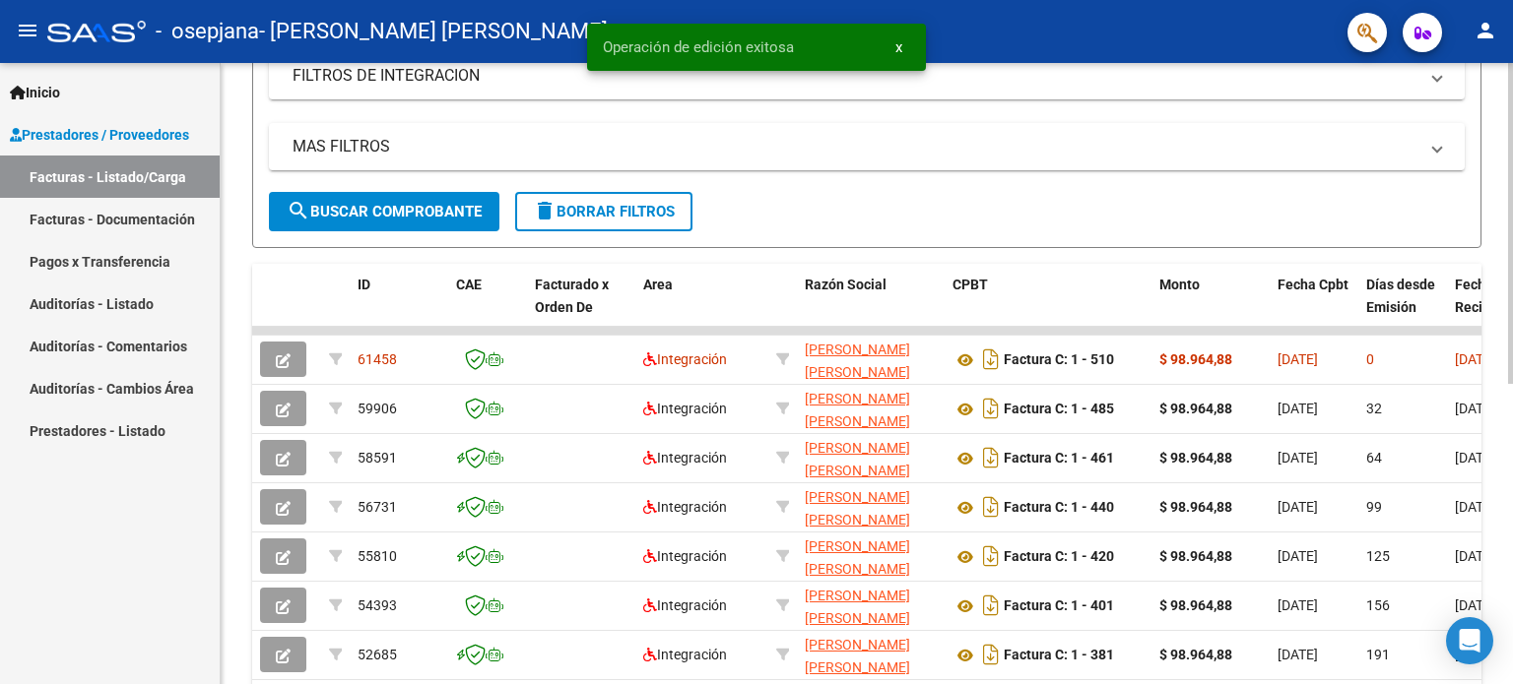
scroll to position [373, 0]
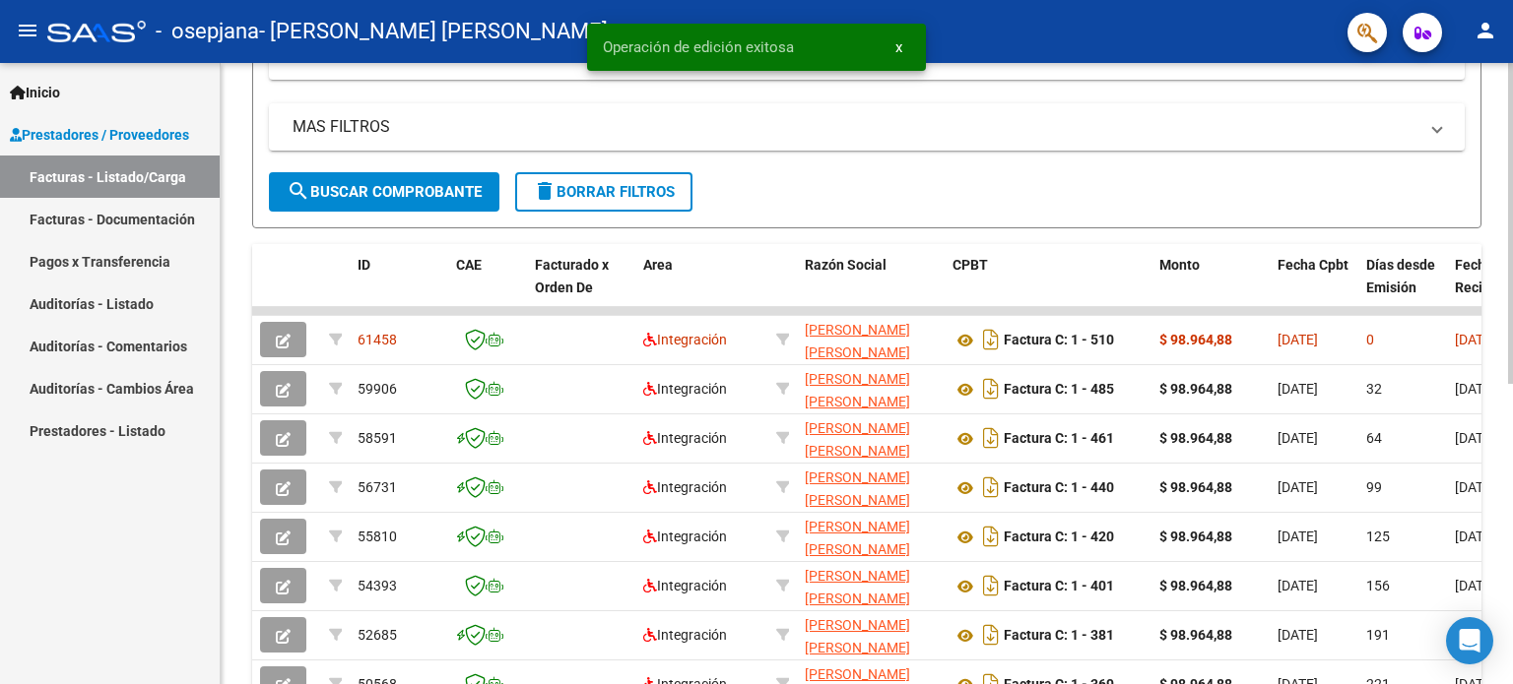
click at [1505, 361] on div "Video tutorial PRESTADORES -> Listado de CPBTs Emitidos por Prestadores / Prove…" at bounding box center [869, 284] width 1297 height 1189
